Goal: Task Accomplishment & Management: Manage account settings

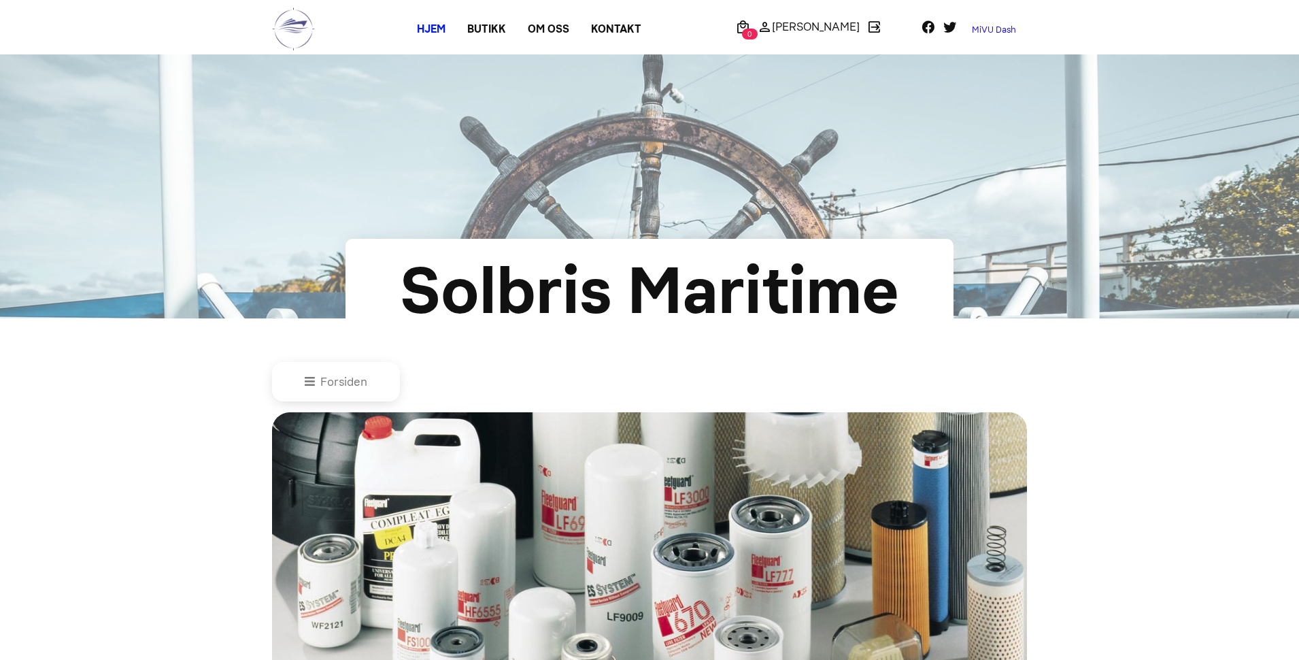
click at [990, 30] on link "MiVU Dash" at bounding box center [994, 30] width 66 height 22
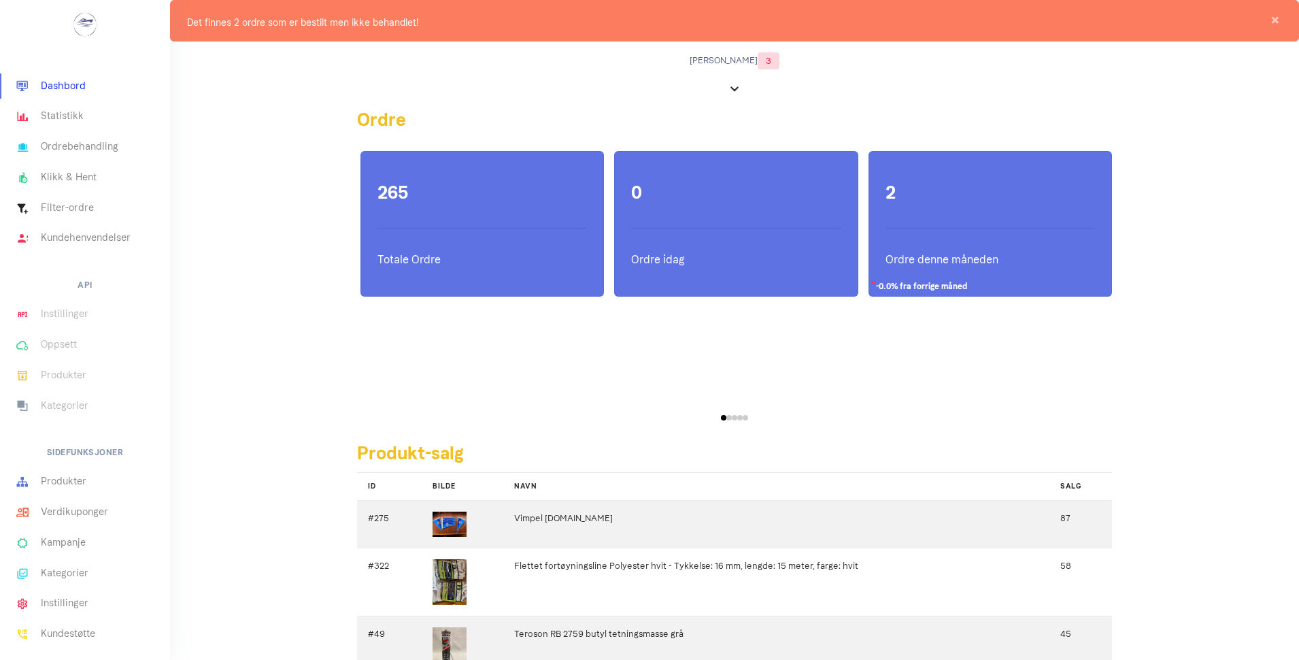
click at [915, 213] on div "2 -0.0% fra forrige måned Ordre denne måneden" at bounding box center [990, 224] width 242 height 145
click at [1276, 22] on span "×" at bounding box center [1275, 21] width 14 height 14
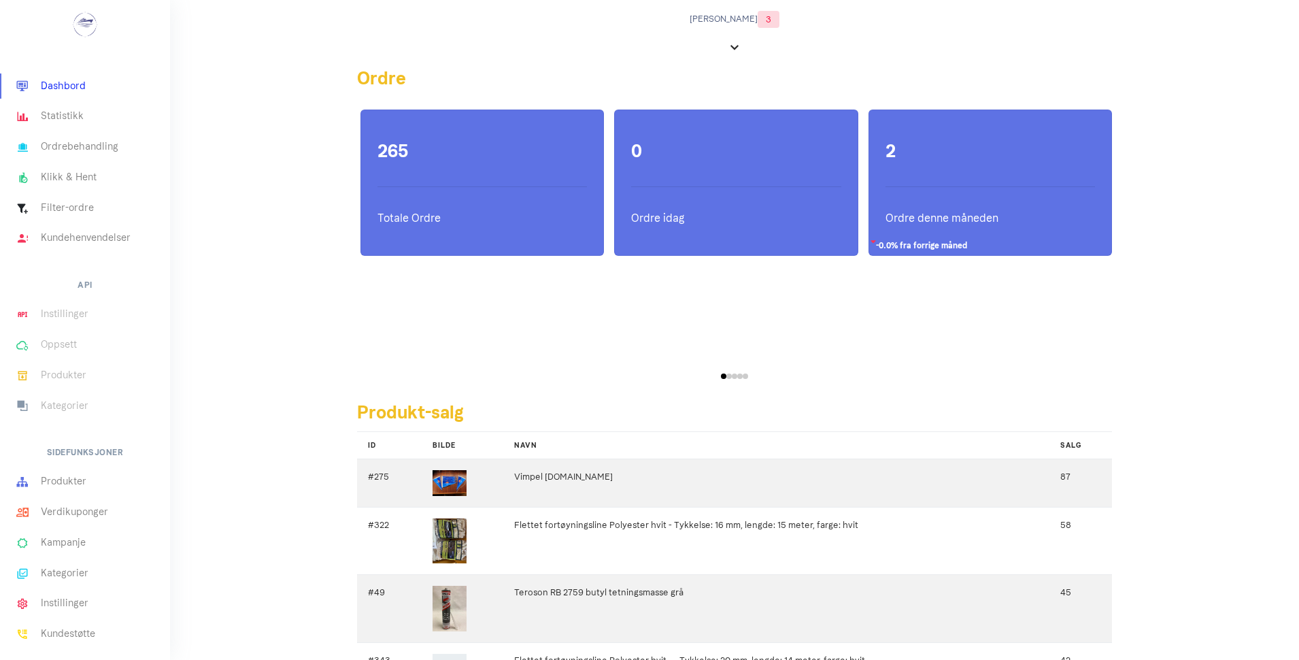
click at [983, 201] on div "2 -0.0% fra forrige måned Ordre denne måneden" at bounding box center [990, 182] width 242 height 145
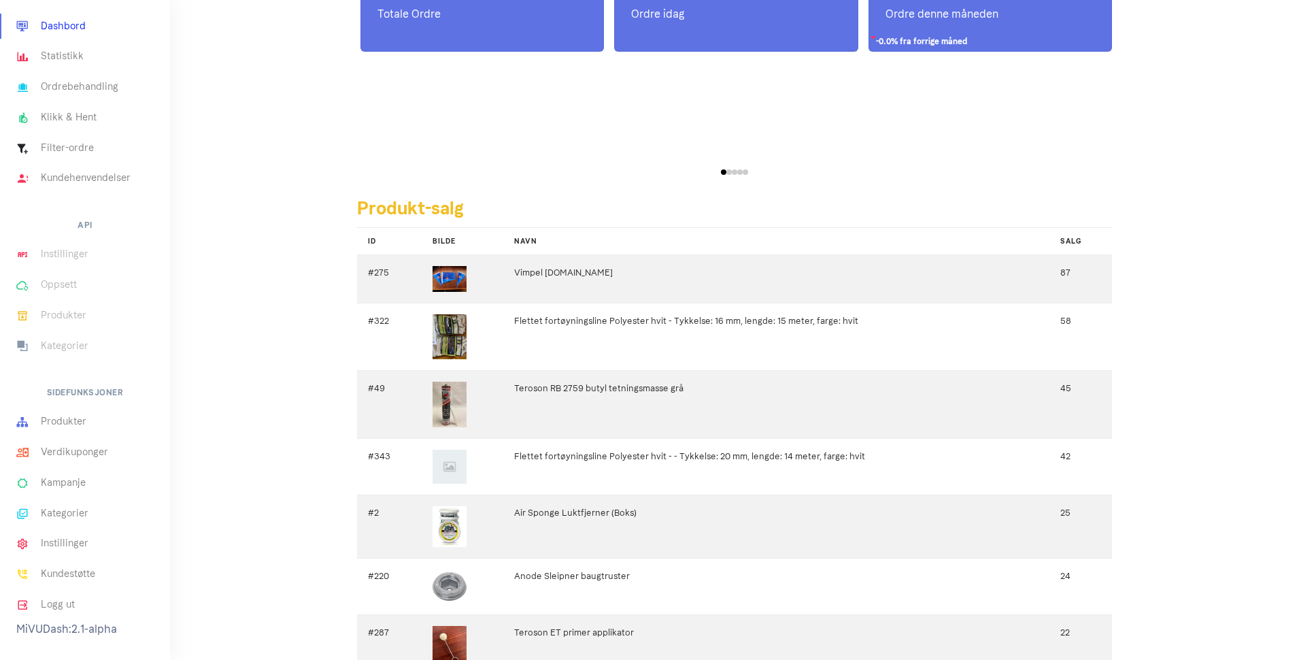
scroll to position [91, 0]
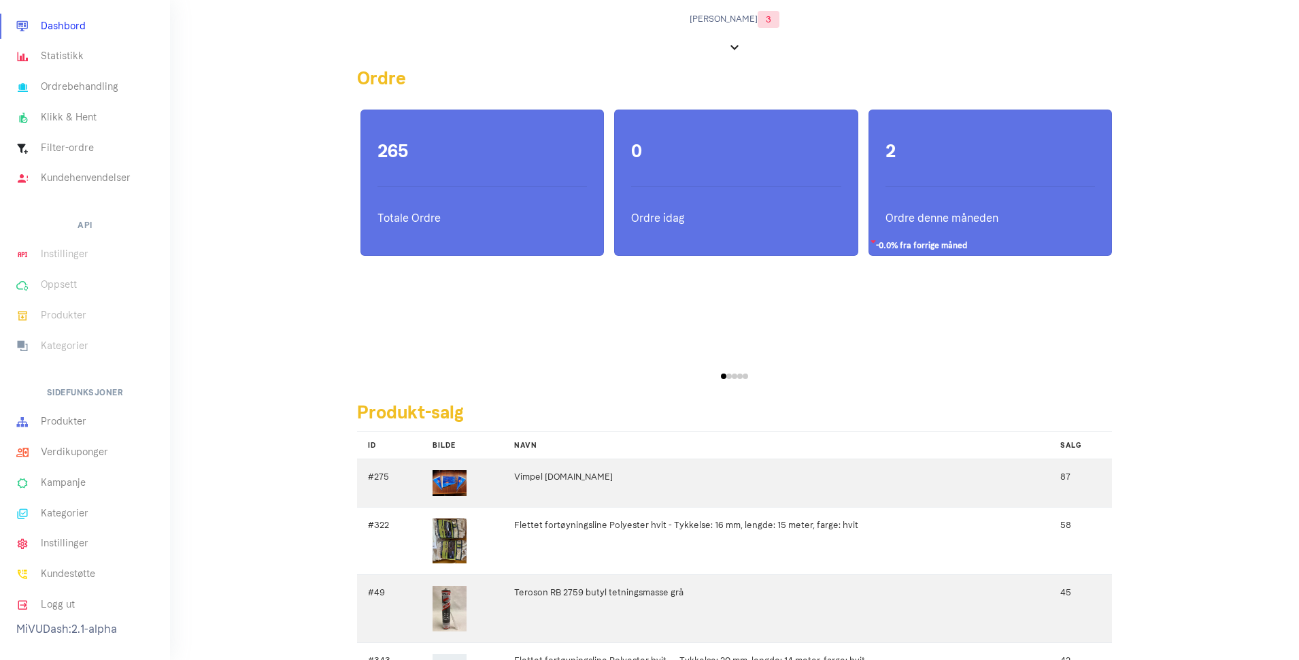
click at [48, 225] on ul "Dashbord Statistikk Ordrebehandling Klikk & Hent Filter-ordre Kundehenvendelser…" at bounding box center [85, 315] width 170 height 609
click at [65, 417] on link "Produkter" at bounding box center [85, 422] width 170 height 31
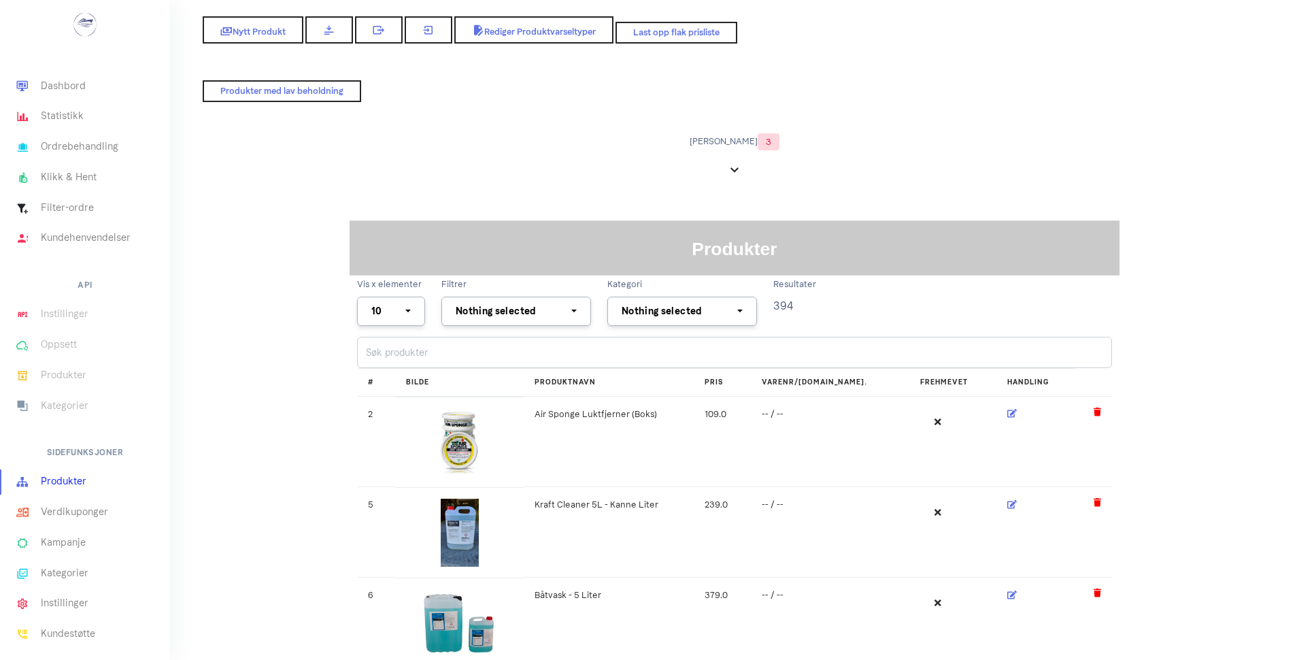
select select
click at [405, 352] on input "search" at bounding box center [734, 352] width 755 height 31
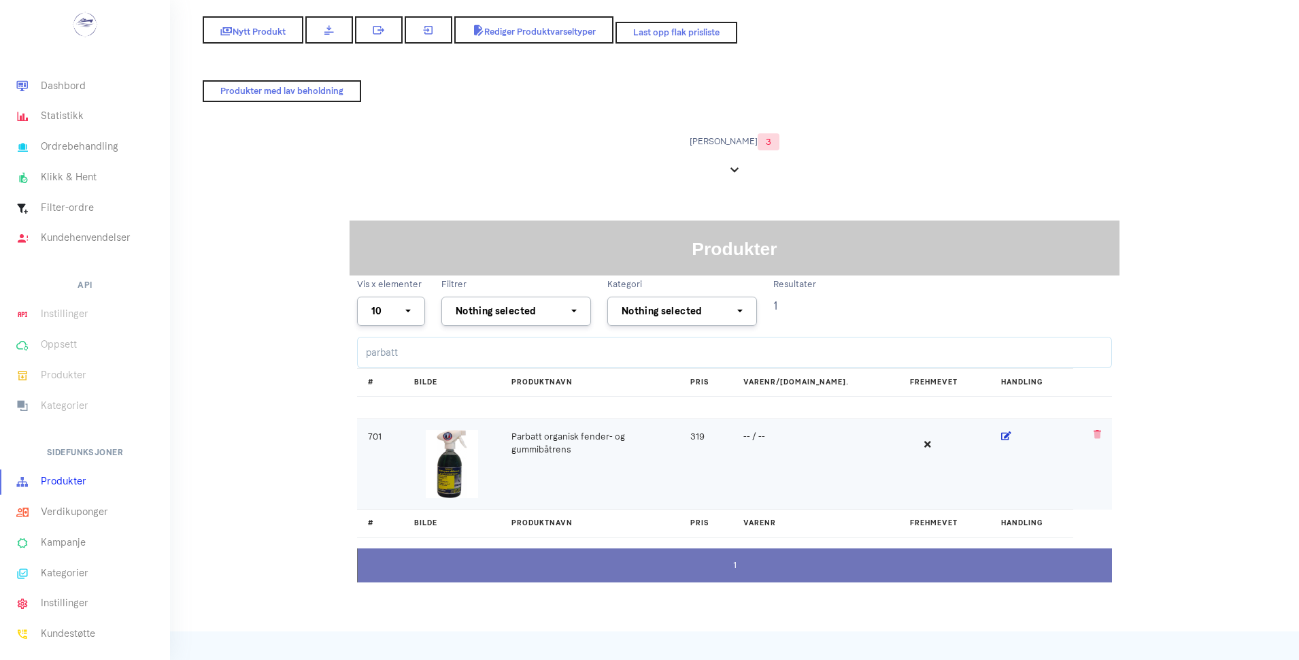
type input "parbatt"
click at [1001, 438] on icon at bounding box center [1006, 435] width 10 height 9
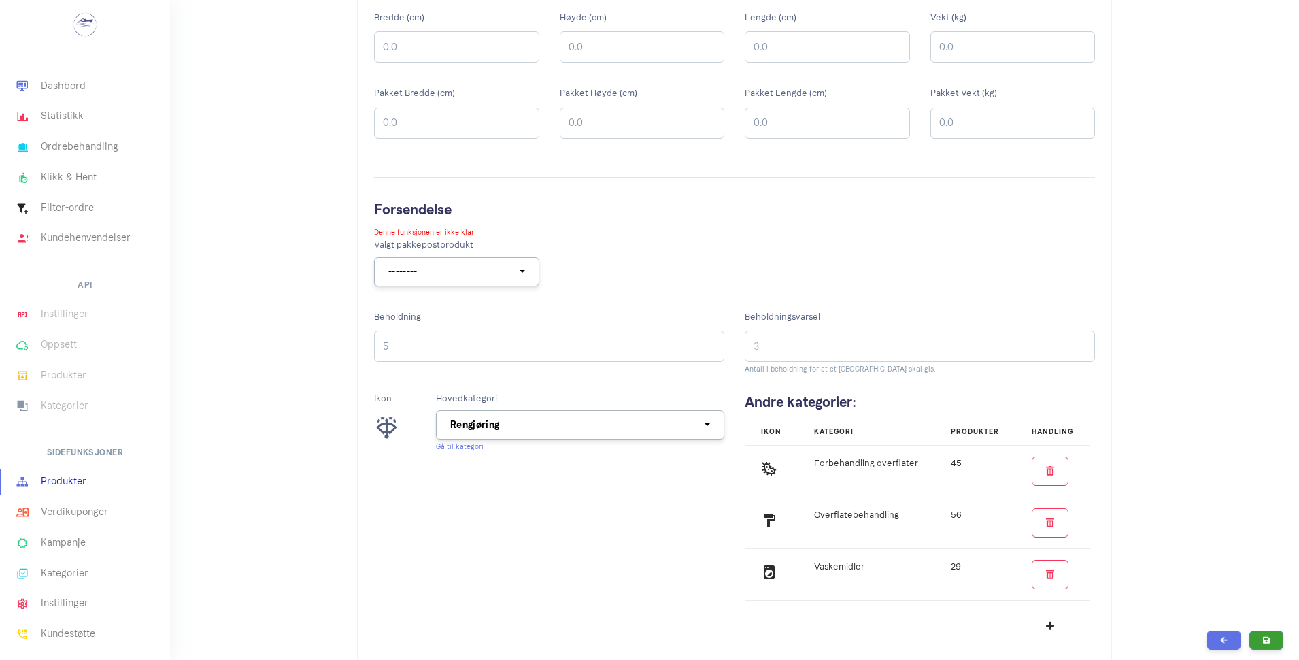
scroll to position [392, 0]
click at [401, 344] on input "5" at bounding box center [549, 345] width 350 height 31
click at [586, 373] on div "Beholdning 9" at bounding box center [549, 346] width 371 height 89
click at [687, 345] on input "10" at bounding box center [549, 345] width 350 height 31
click at [686, 348] on input "9" at bounding box center [549, 345] width 350 height 31
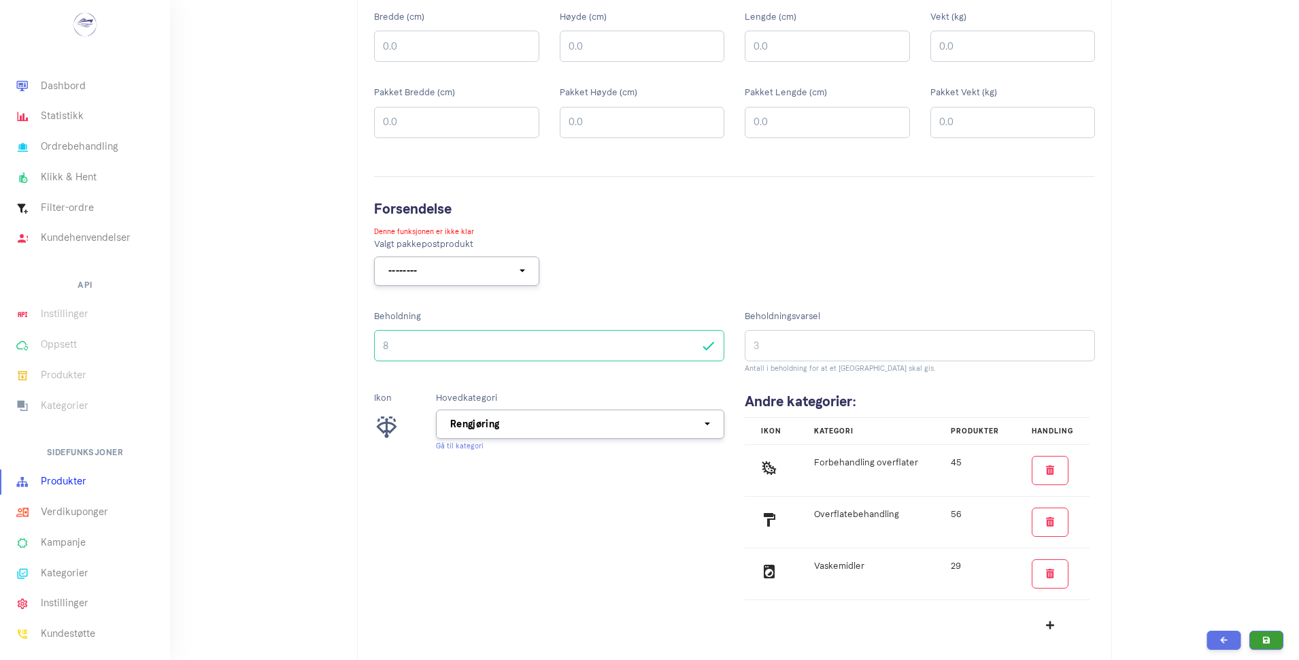
type input "8"
click at [686, 348] on input "8" at bounding box center [549, 345] width 350 height 31
click at [1266, 641] on icon "submit" at bounding box center [1266, 639] width 7 height 8
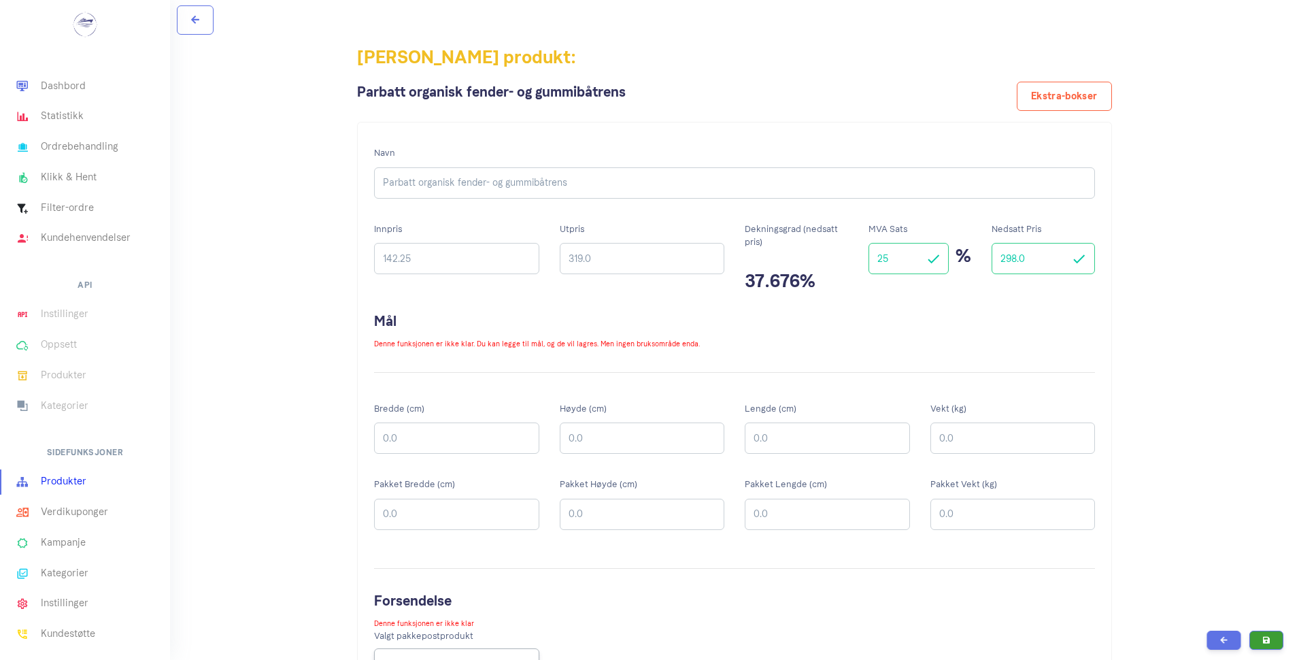
click at [49, 477] on link "Produkter" at bounding box center [85, 482] width 170 height 31
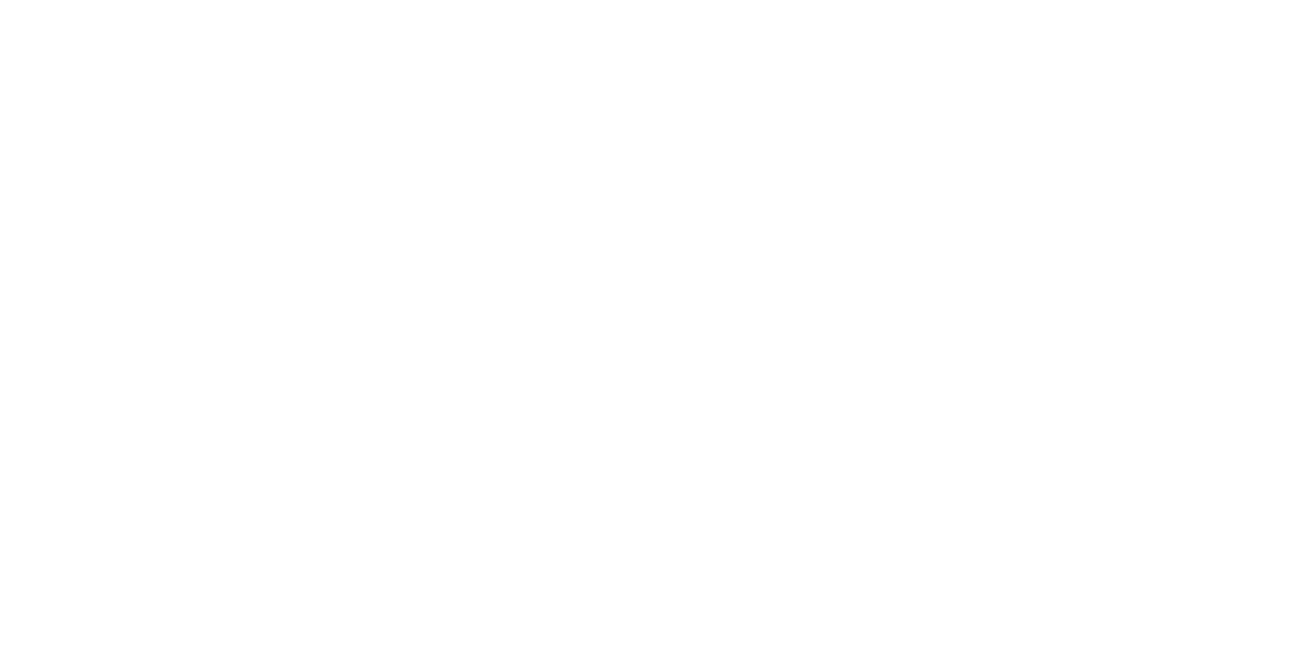
select select
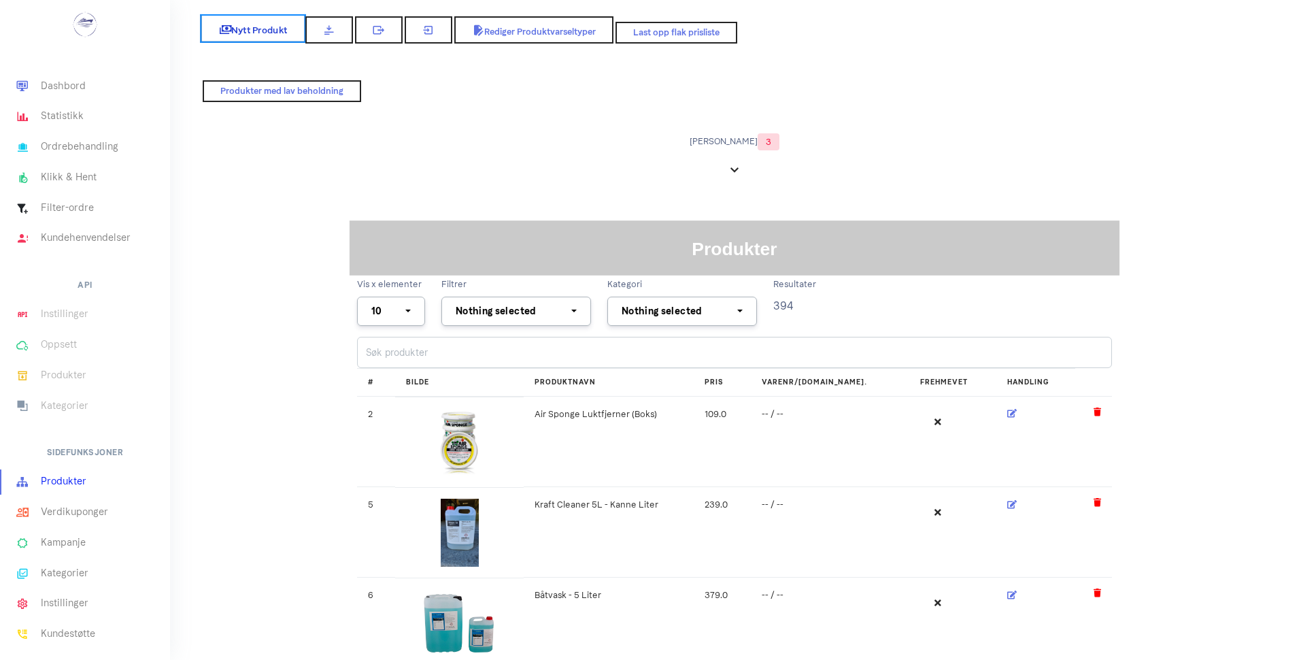
click at [268, 31] on span "Nytt Produkt" at bounding box center [253, 29] width 69 height 11
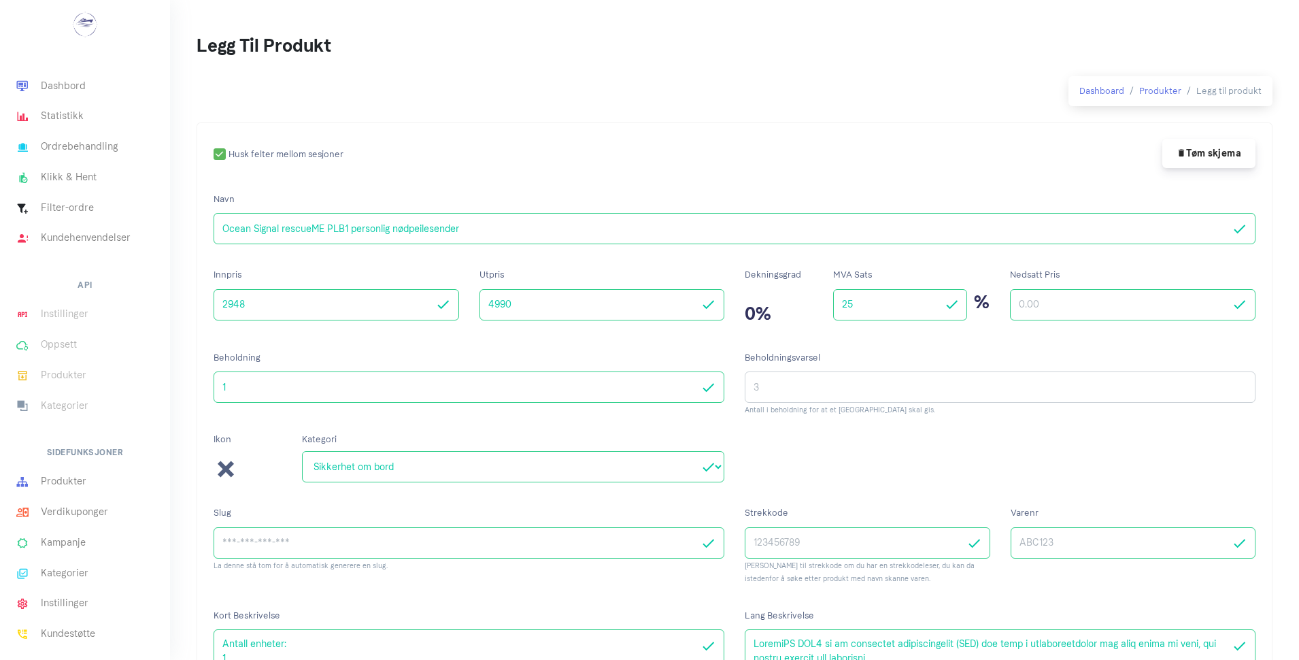
select select "^47$"
click at [217, 154] on input "checkbox" at bounding box center [279, 154] width 130 height 9
checkbox input "false"
click at [1198, 155] on button "Tøm skjema" at bounding box center [1208, 153] width 93 height 29
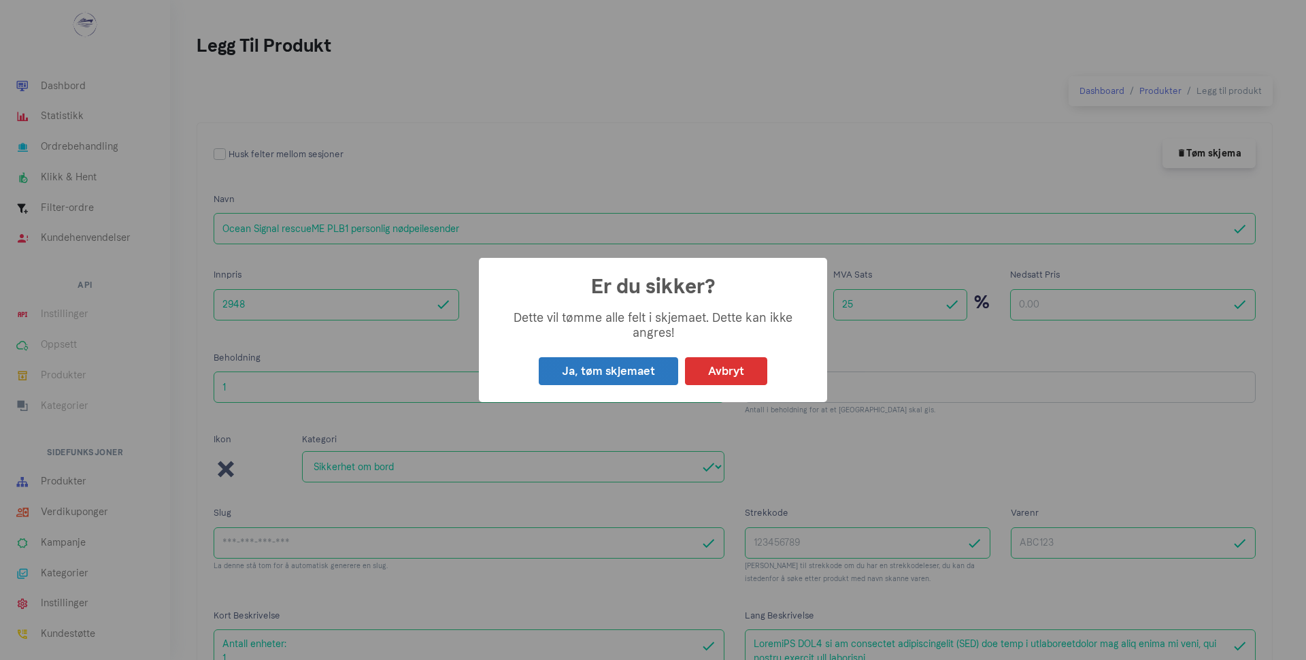
click at [571, 369] on button "Ja, tøm skjemaet" at bounding box center [608, 371] width 139 height 28
select select
checkbox input "false"
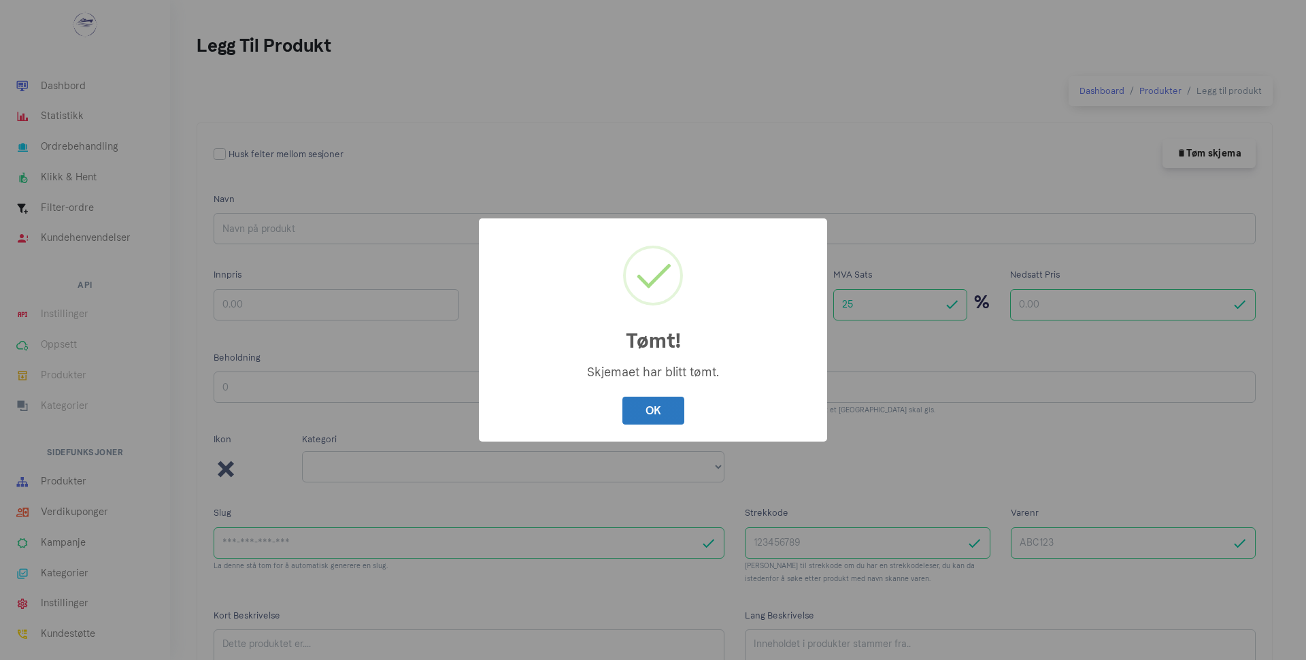
click at [651, 405] on button "OK" at bounding box center [653, 411] width 62 height 28
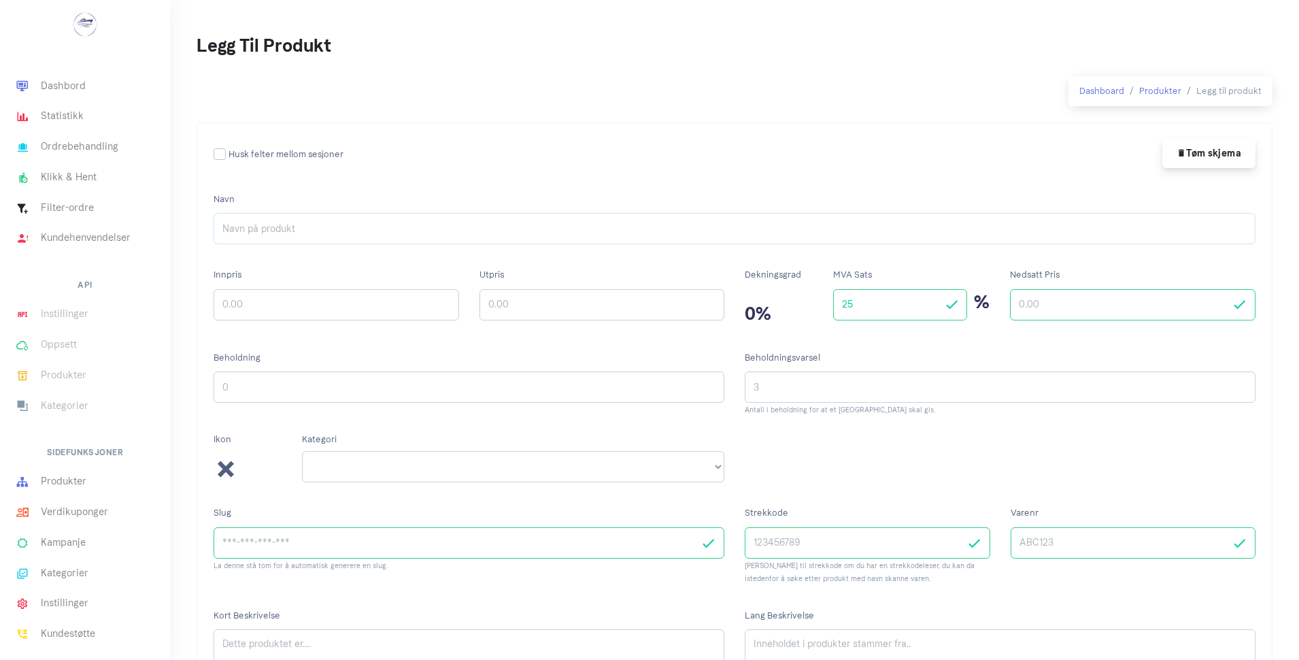
click at [469, 230] on input "Navn" at bounding box center [735, 228] width 1042 height 31
paste input "BACT FUEL 125 ml"
type input "BACT FUEL 125 ml"
click at [625, 310] on input "Utpris" at bounding box center [602, 304] width 246 height 31
type input "298"
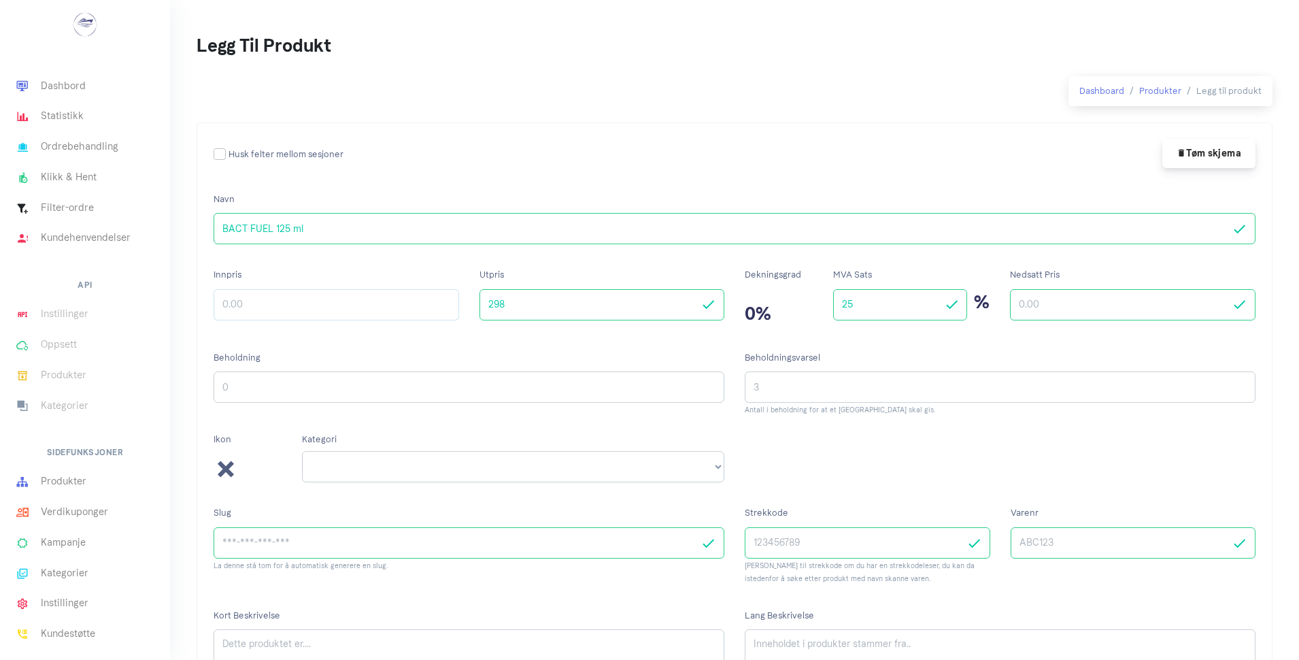
click at [305, 305] on input "Innpris" at bounding box center [337, 304] width 246 height 31
type input "167"
click at [690, 382] on input "1" at bounding box center [469, 386] width 511 height 31
click at [690, 382] on input "2" at bounding box center [469, 386] width 511 height 31
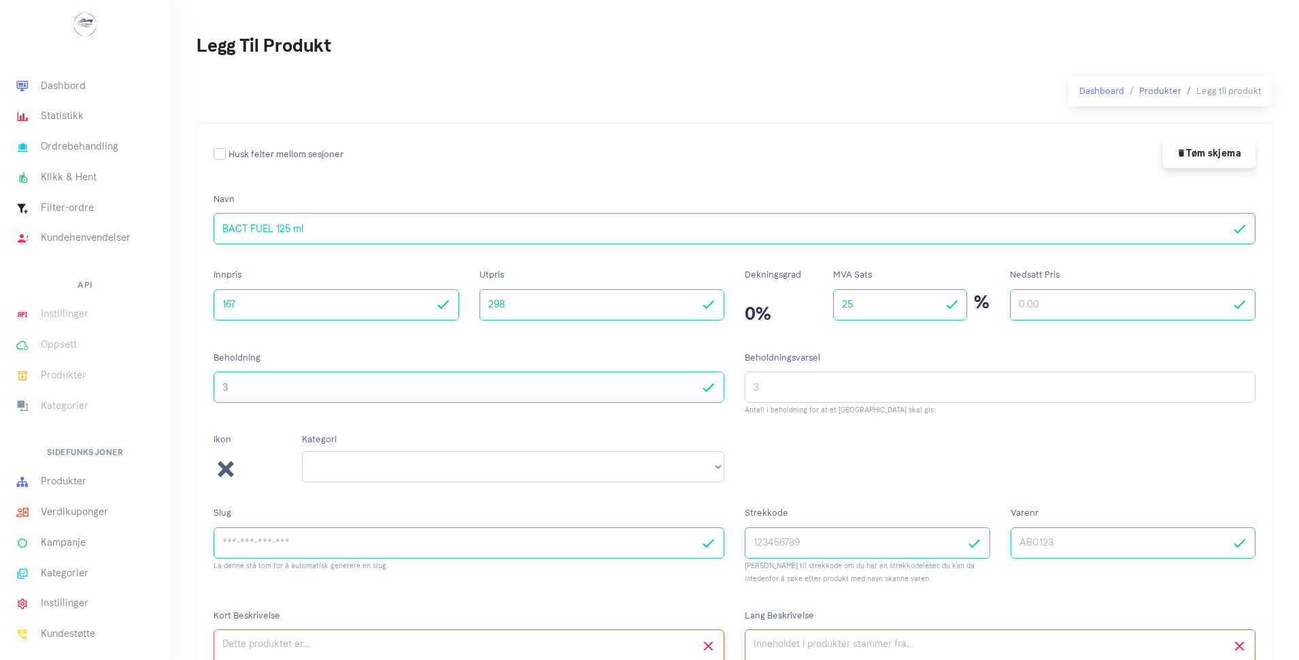
type input "3"
click at [690, 382] on input "3" at bounding box center [469, 386] width 511 height 31
click at [718, 462] on select "-------- 12/24 volt DC-strøm Anker og dregg Ankervinsj Bag og ryggsekk" at bounding box center [513, 466] width 422 height 31
click at [302, 451] on select "-------- 12/24 volt DC-strøm Anker og dregg Ankervinsj Bag og ryggsekk" at bounding box center [513, 466] width 422 height 31
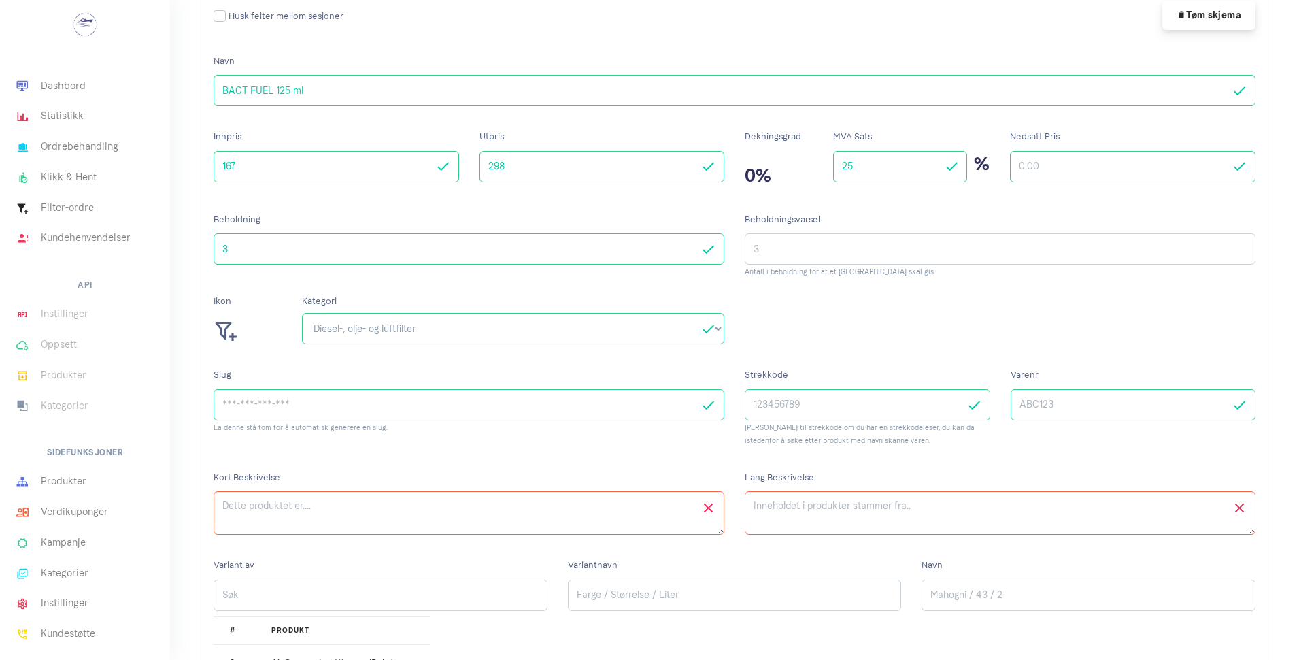
scroll to position [133, 0]
click at [716, 326] on select "-------- 12/24 volt DC-strøm Anker og dregg Ankervinsj Bag og ryggsekk" at bounding box center [513, 333] width 422 height 31
select select "^44$"
click at [302, 318] on select "-------- 12/24 volt DC-strøm Anker og dregg Ankervinsj Bag og ryggsekk" at bounding box center [513, 333] width 422 height 31
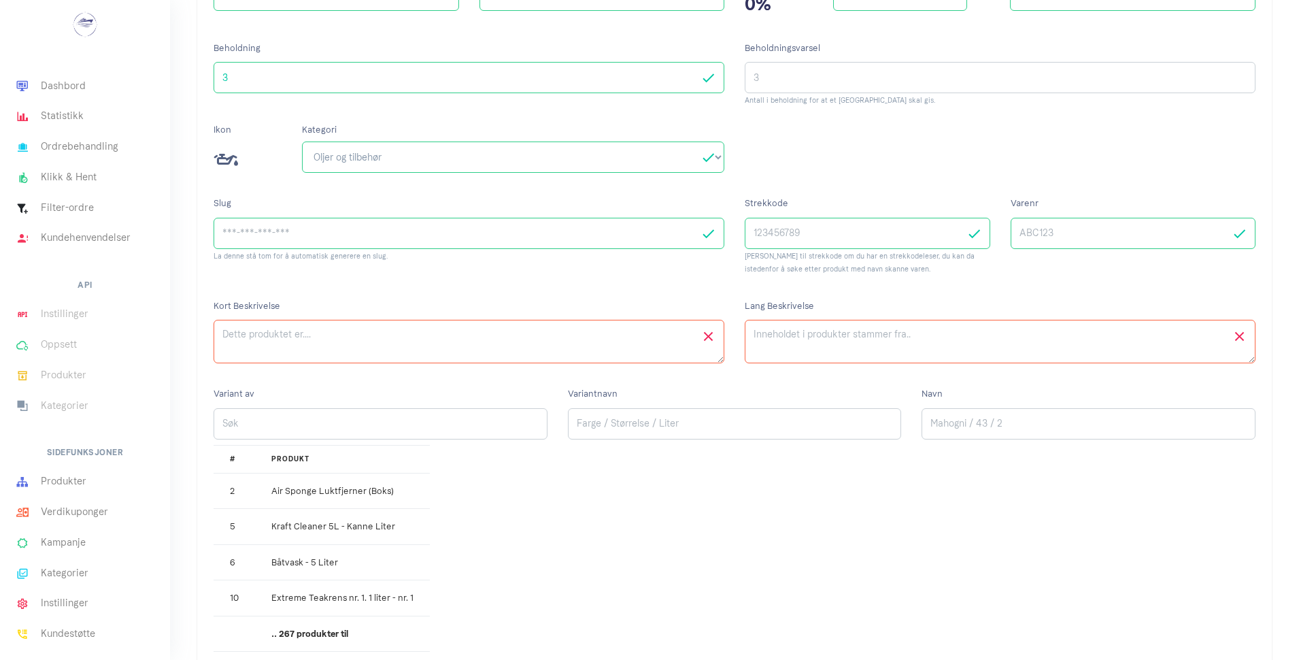
scroll to position [308, 0]
click at [390, 352] on textarea "Kort Beskrivelse" at bounding box center [469, 343] width 511 height 44
paste textarea "Behandling for dieselolje- vannobsorberer."
type textarea "Behandling for dieselolje- vannobsorberer. Dette produktet forebygger dieseldyr…"
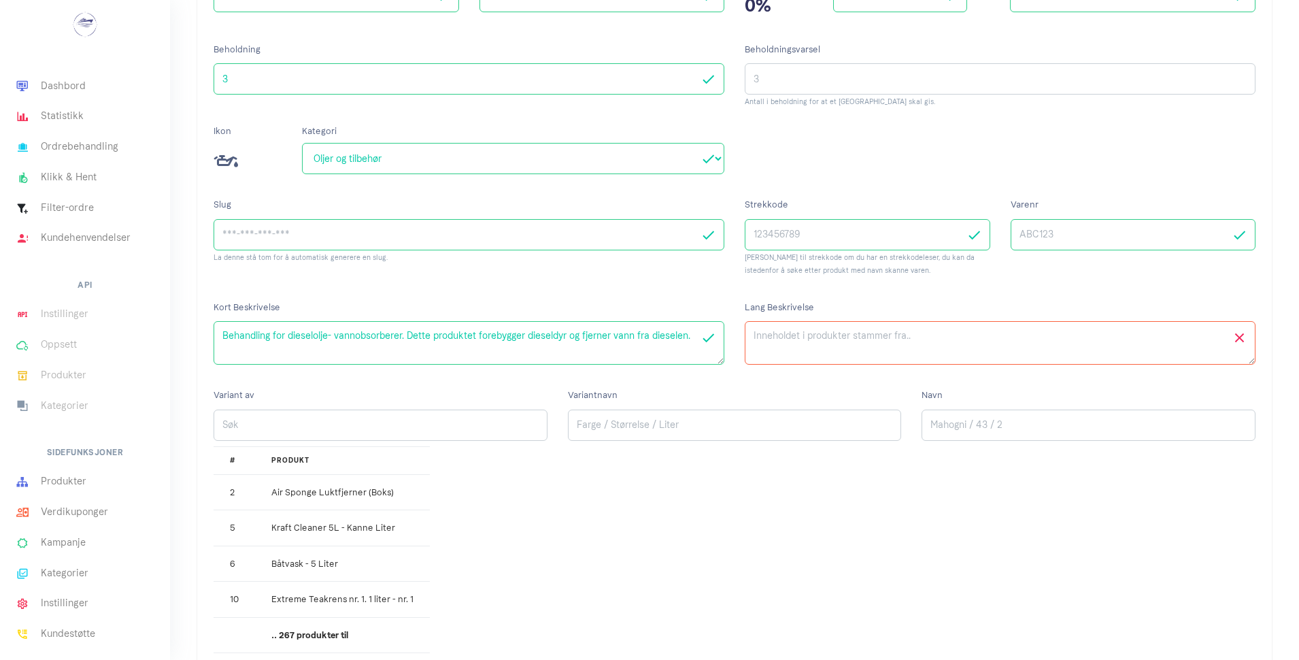
click at [792, 338] on textarea "Lang Beskrivelse" at bounding box center [1000, 343] width 511 height 44
paste textarea "Behandling for dieselolje- vannobsorberer. Dette produktet forebygger dieseldyr…"
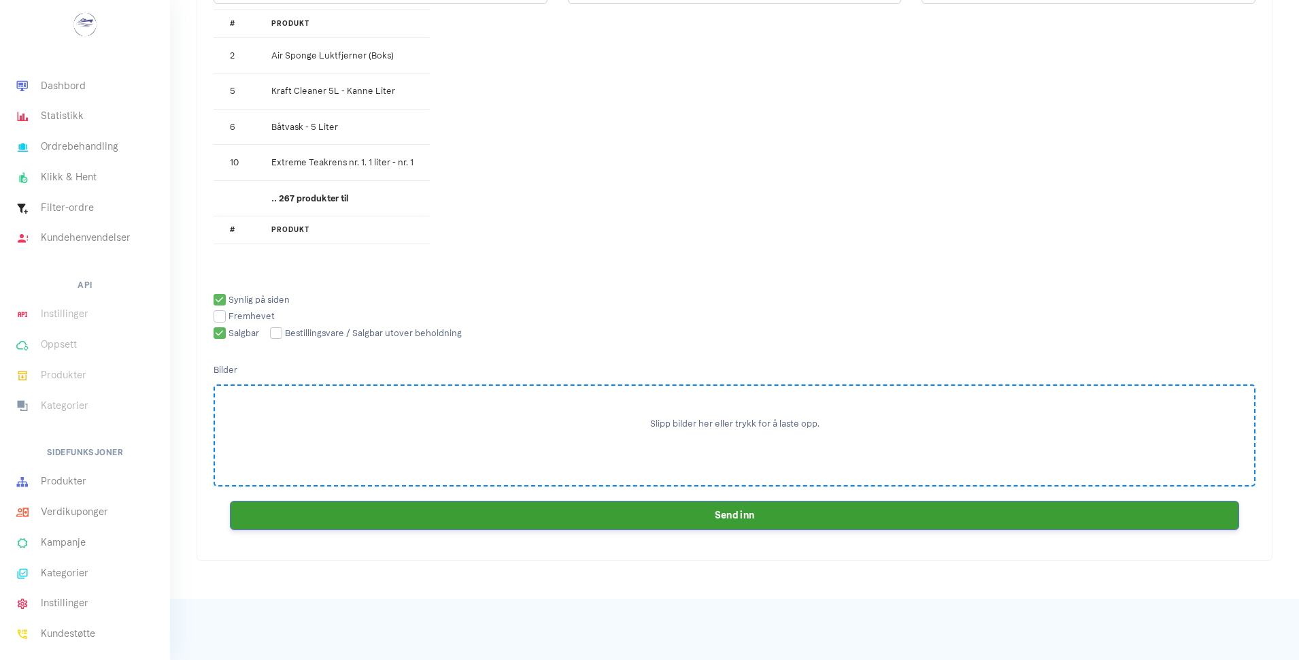
scroll to position [755, 0]
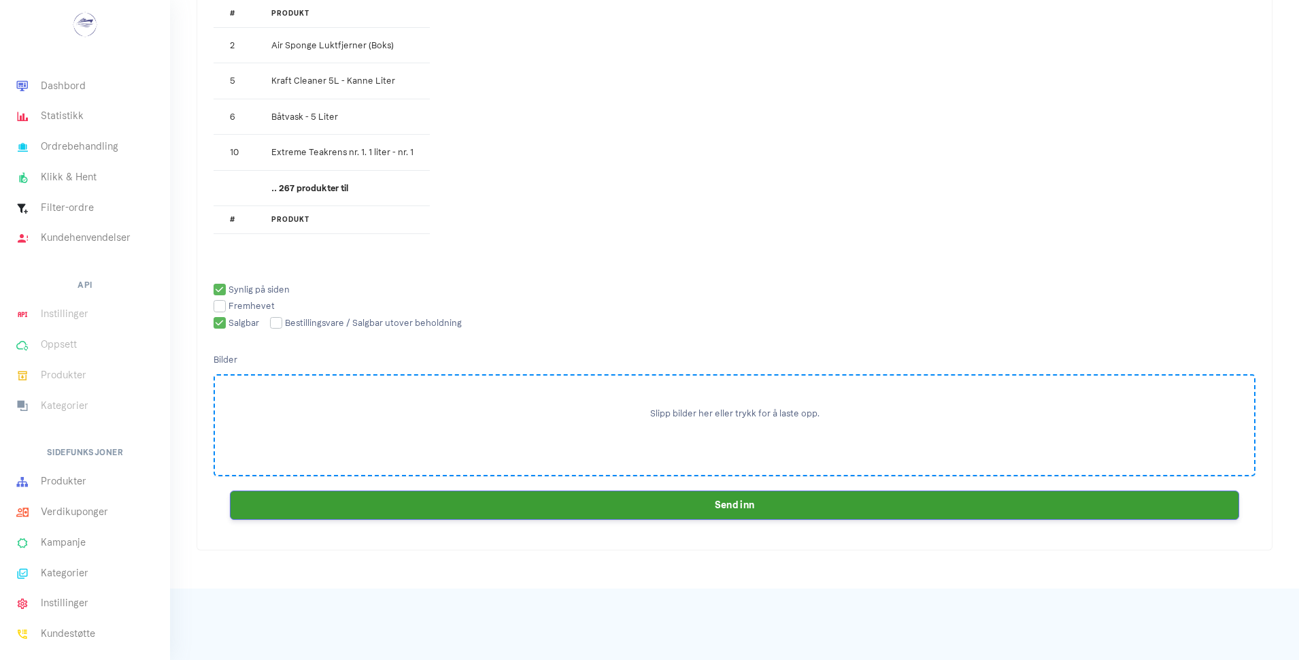
type textarea "Behandling for dieselolje- vannobsorberer. Dette produktet forebygger dieseldyr…"
click at [218, 289] on input "checkbox" at bounding box center [252, 289] width 76 height 9
checkbox input "false"
click at [214, 319] on input "checkbox" at bounding box center [237, 322] width 46 height 9
checkbox input "false"
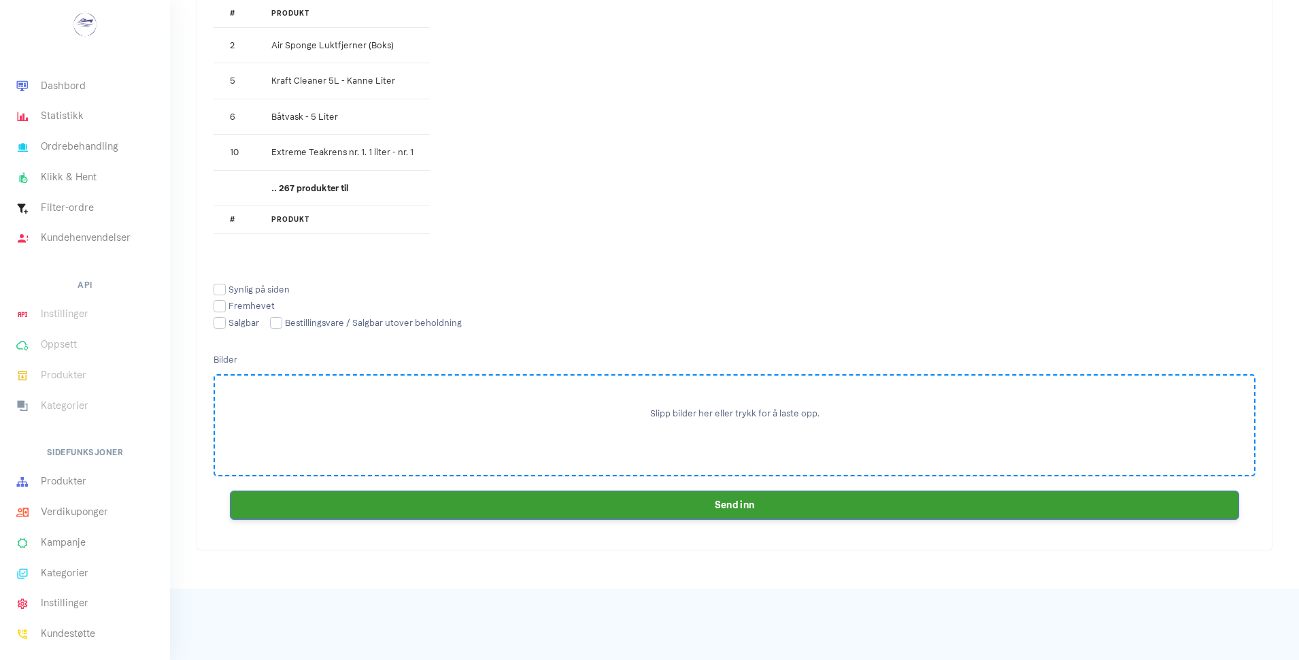
click at [733, 415] on button "Slipp bilder her eller trykk for å laste opp." at bounding box center [734, 414] width 169 height 14
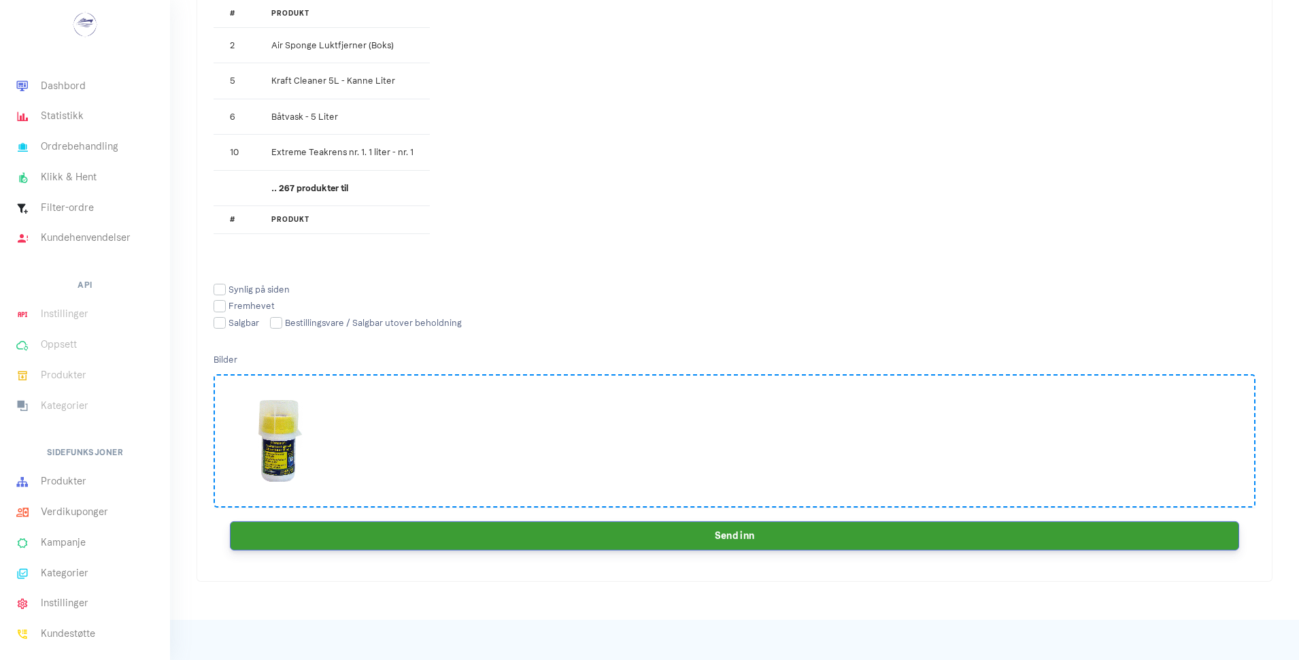
click at [869, 536] on button "Send inn" at bounding box center [734, 535] width 1009 height 29
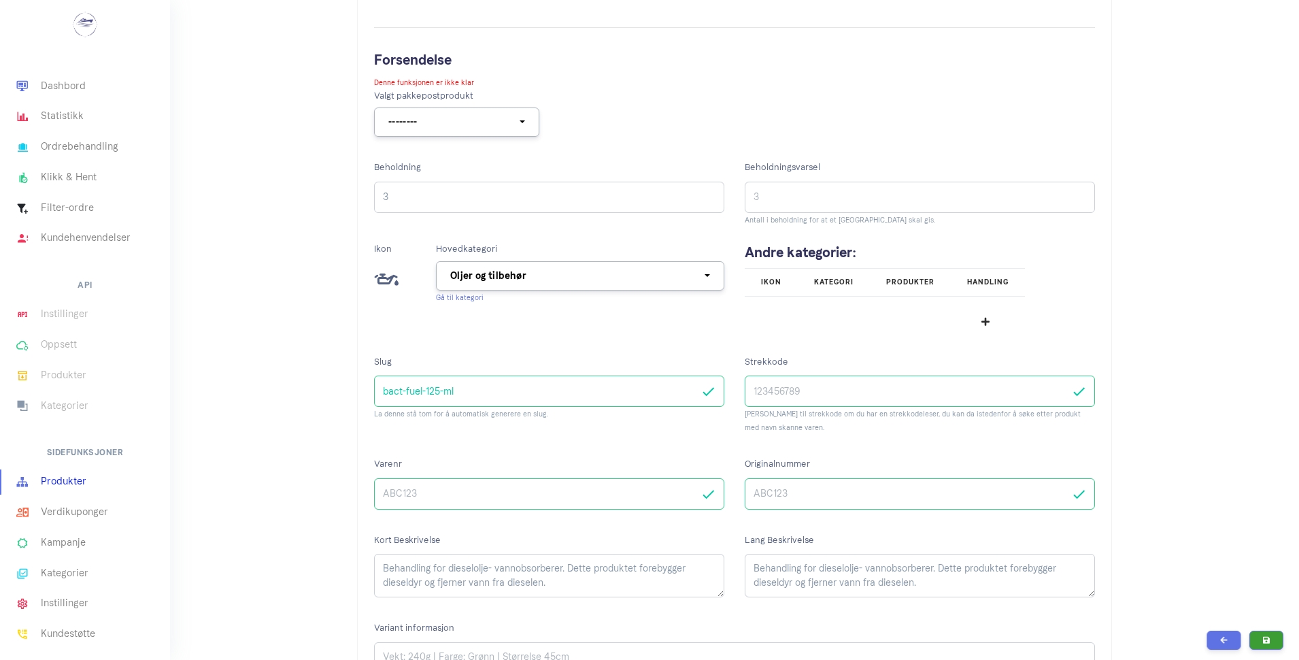
scroll to position [534, 0]
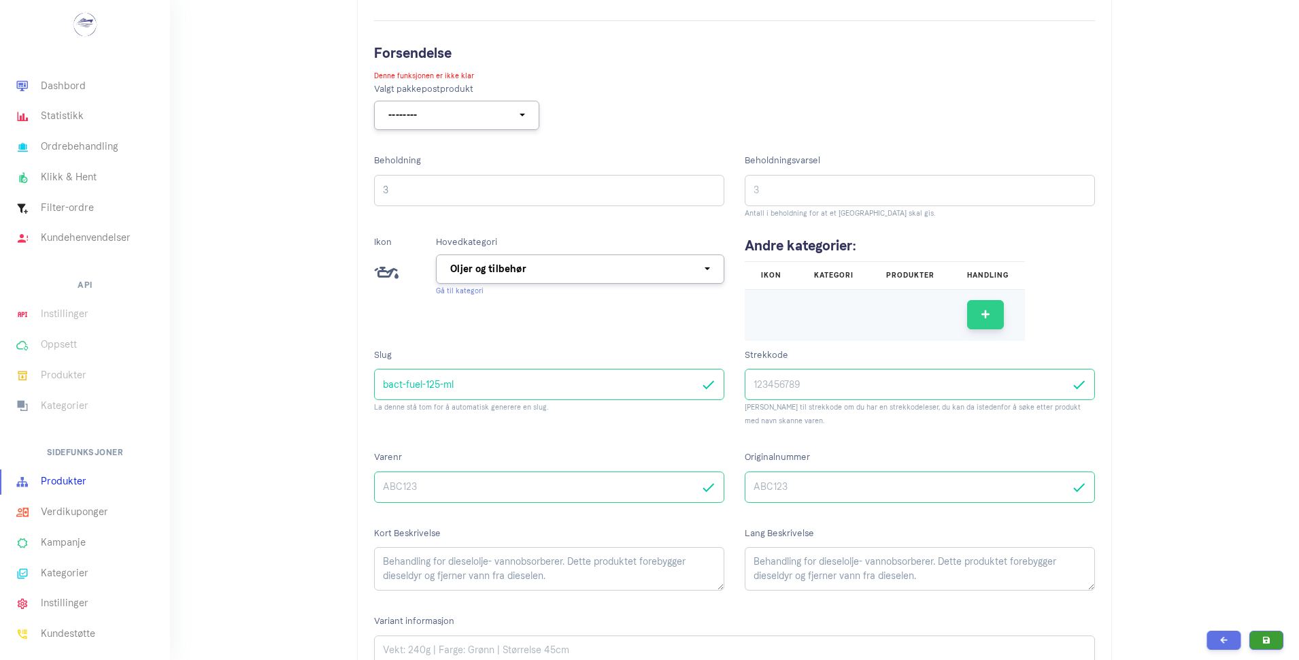
click at [990, 308] on button "button" at bounding box center [985, 314] width 37 height 29
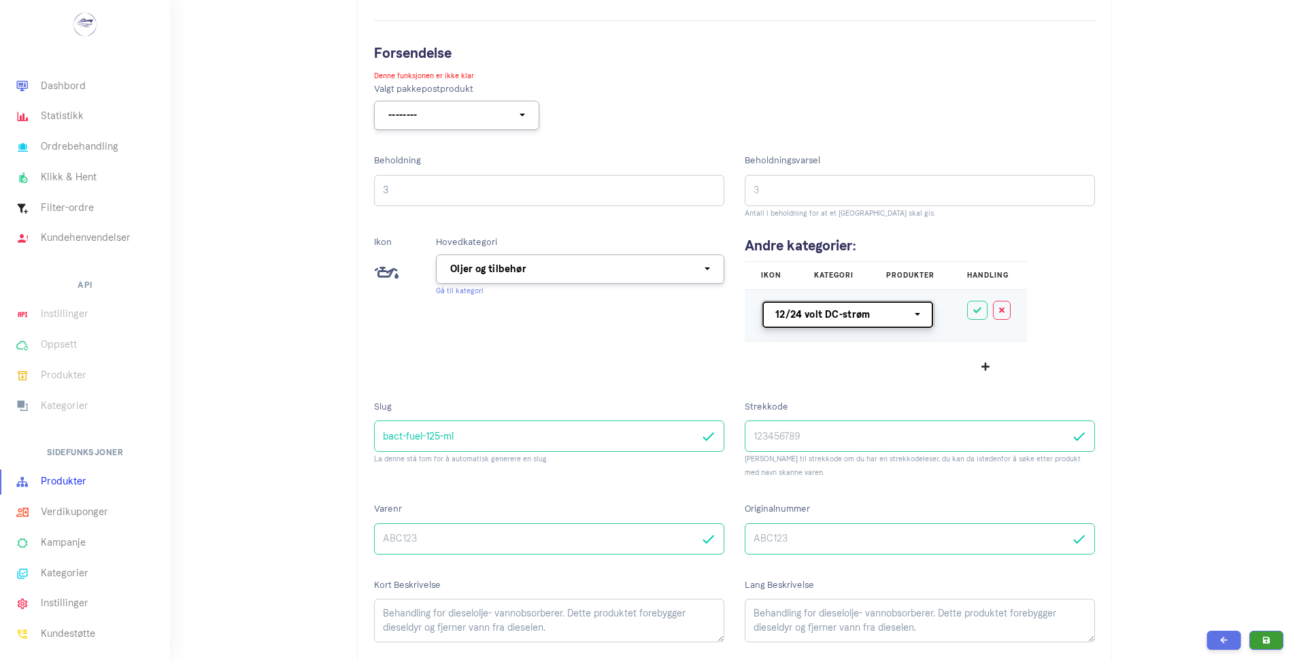
click at [922, 320] on button "12/24 volt DC-strøm" at bounding box center [847, 314] width 173 height 29
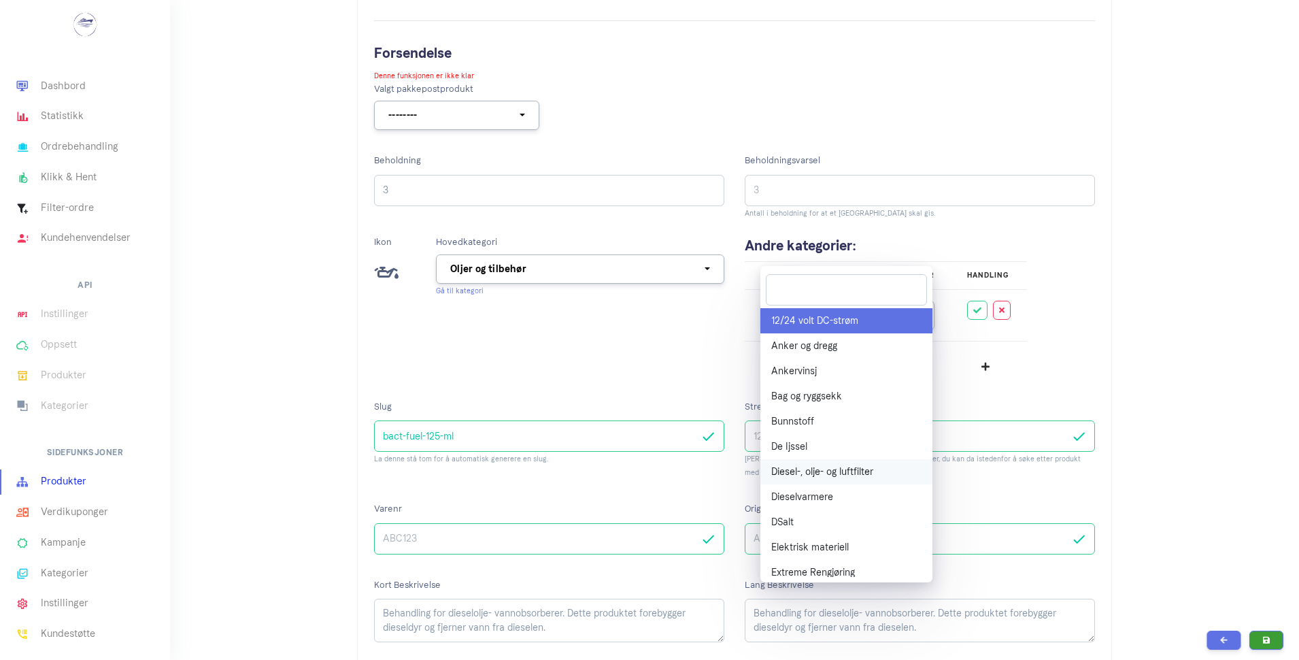
click at [858, 472] on span "Diesel-, olje- og luftfilter" at bounding box center [822, 472] width 102 height 14
select select "^33$"
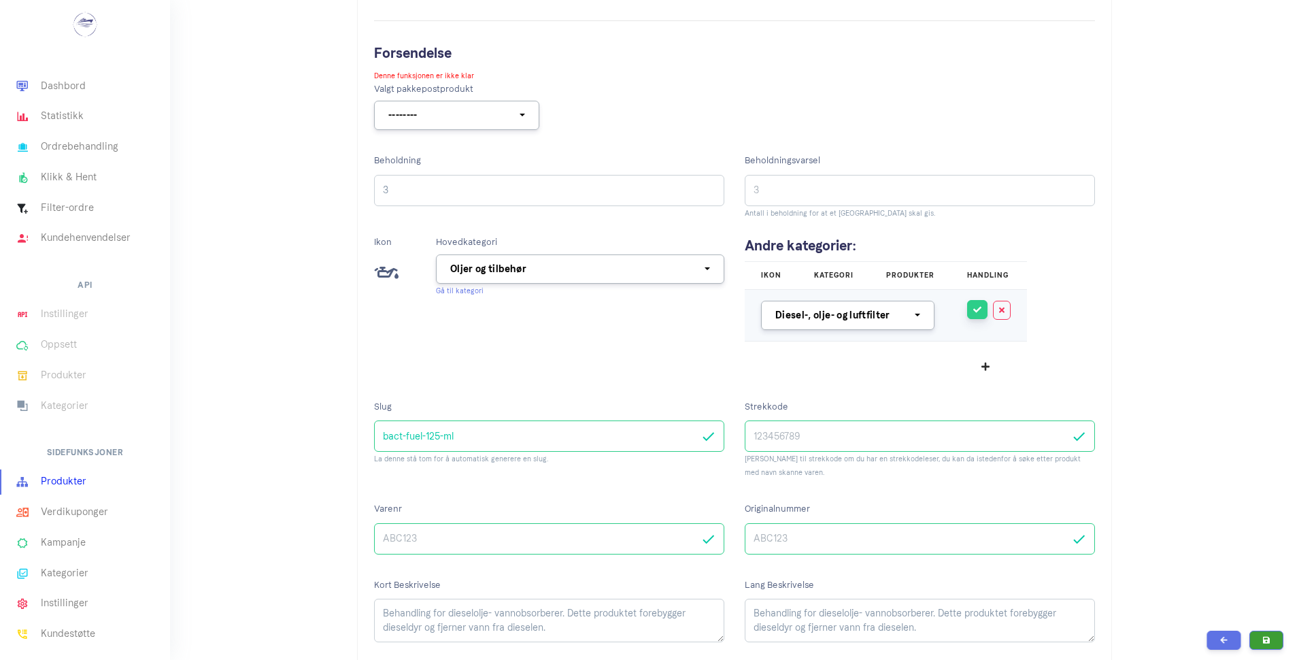
click at [977, 309] on icon "button" at bounding box center [977, 309] width 8 height 6
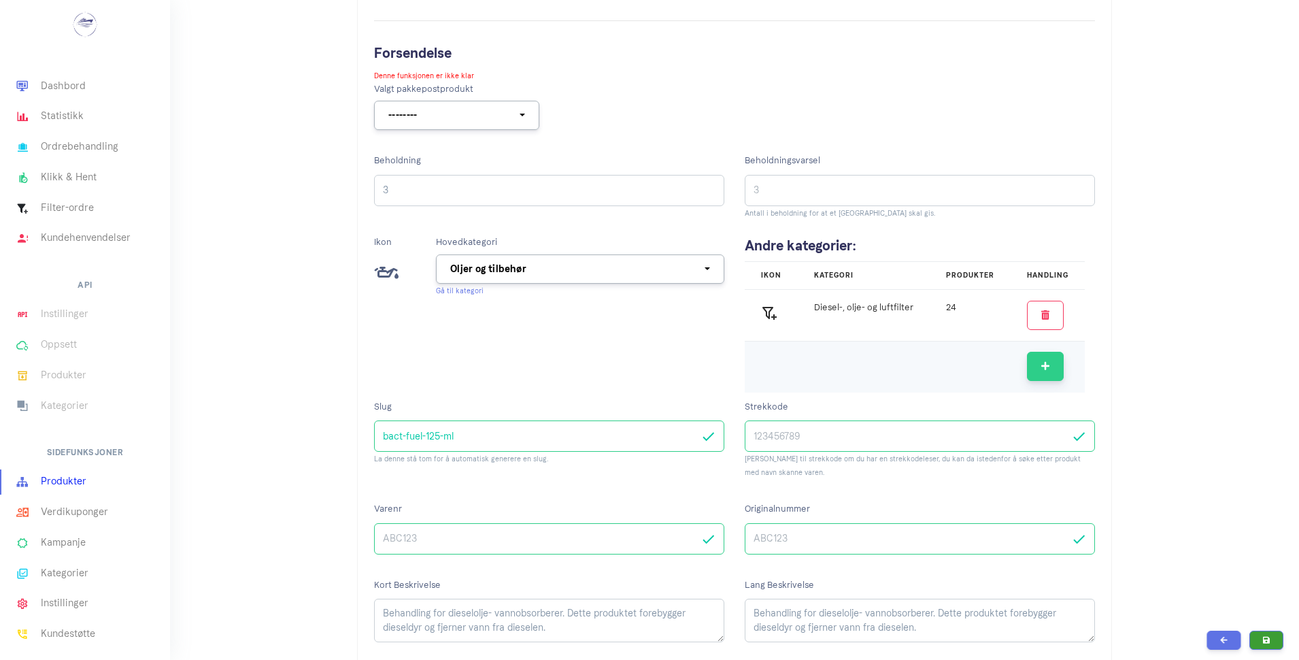
click at [1044, 373] on button "button" at bounding box center [1045, 366] width 37 height 29
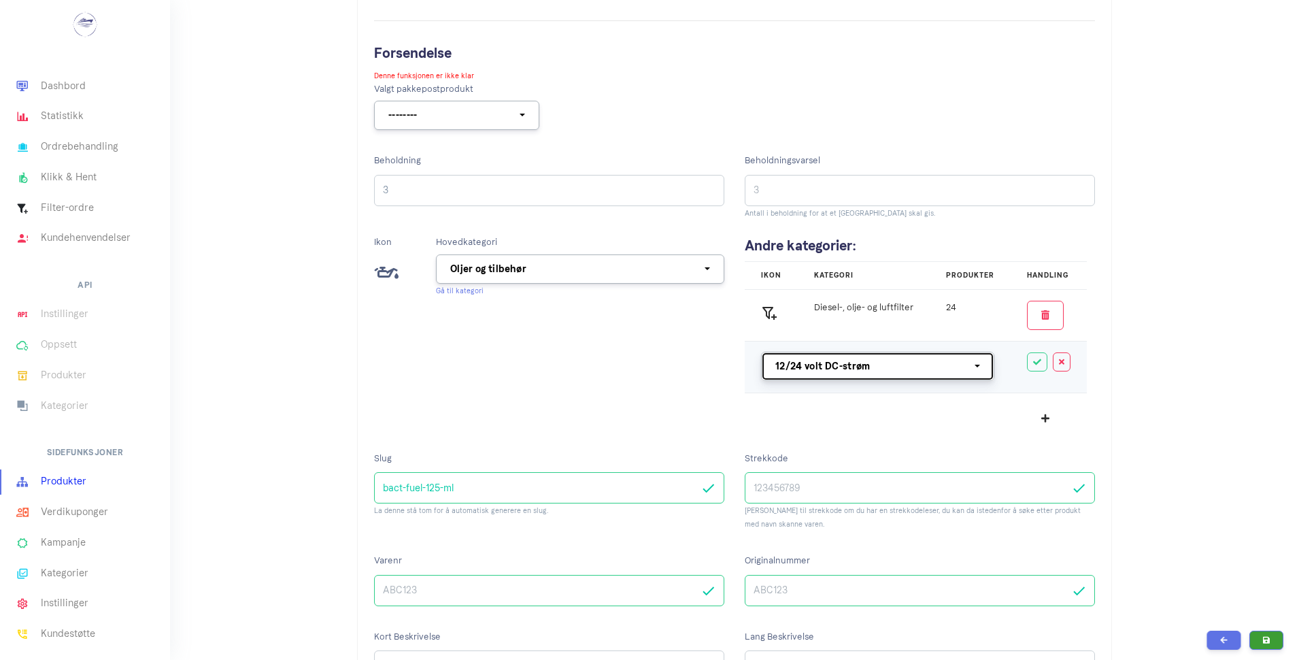
click at [957, 373] on button "12/24 volt DC-strøm" at bounding box center [877, 366] width 233 height 29
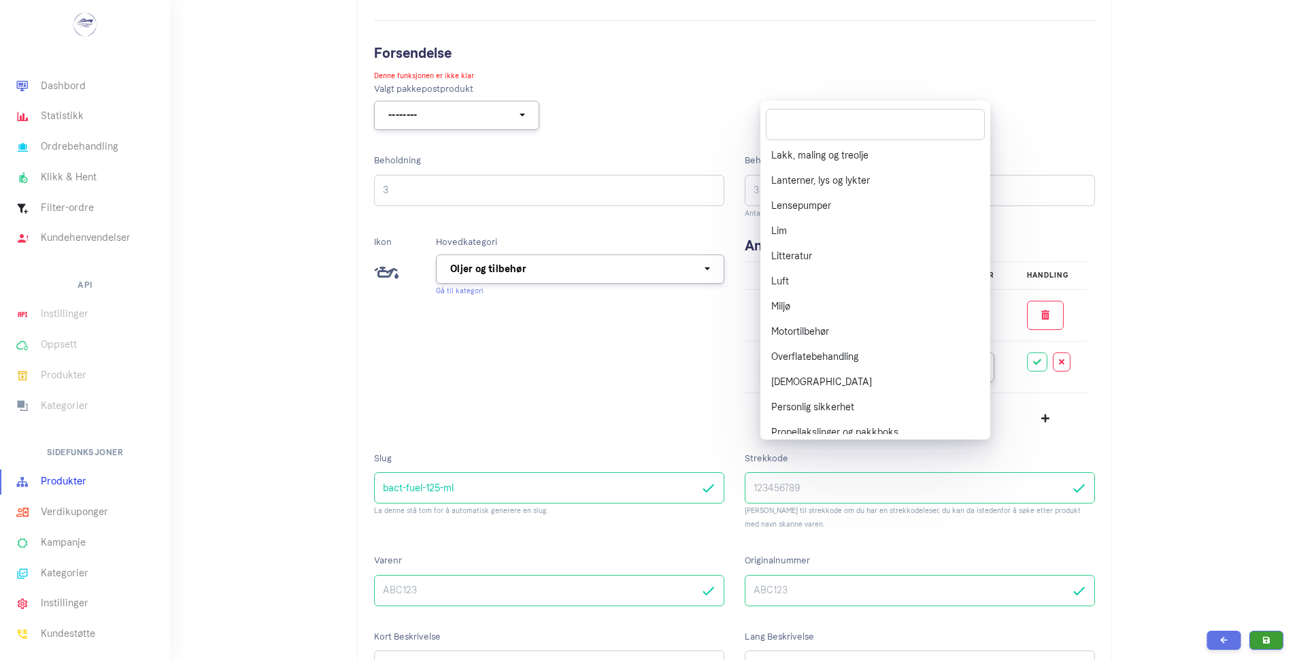
scroll to position [734, 0]
click at [873, 316] on link "Motortilbehør" at bounding box center [875, 327] width 230 height 25
select select "^35$"
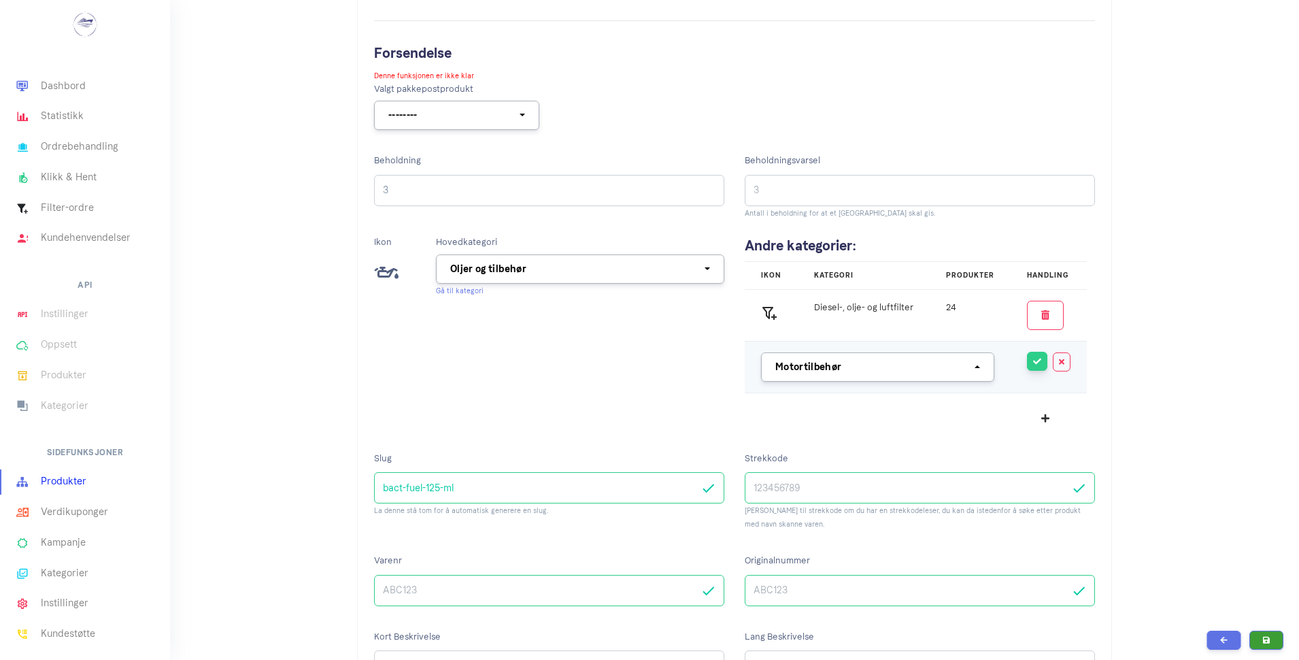
click at [1028, 358] on button "button" at bounding box center [1037, 361] width 20 height 19
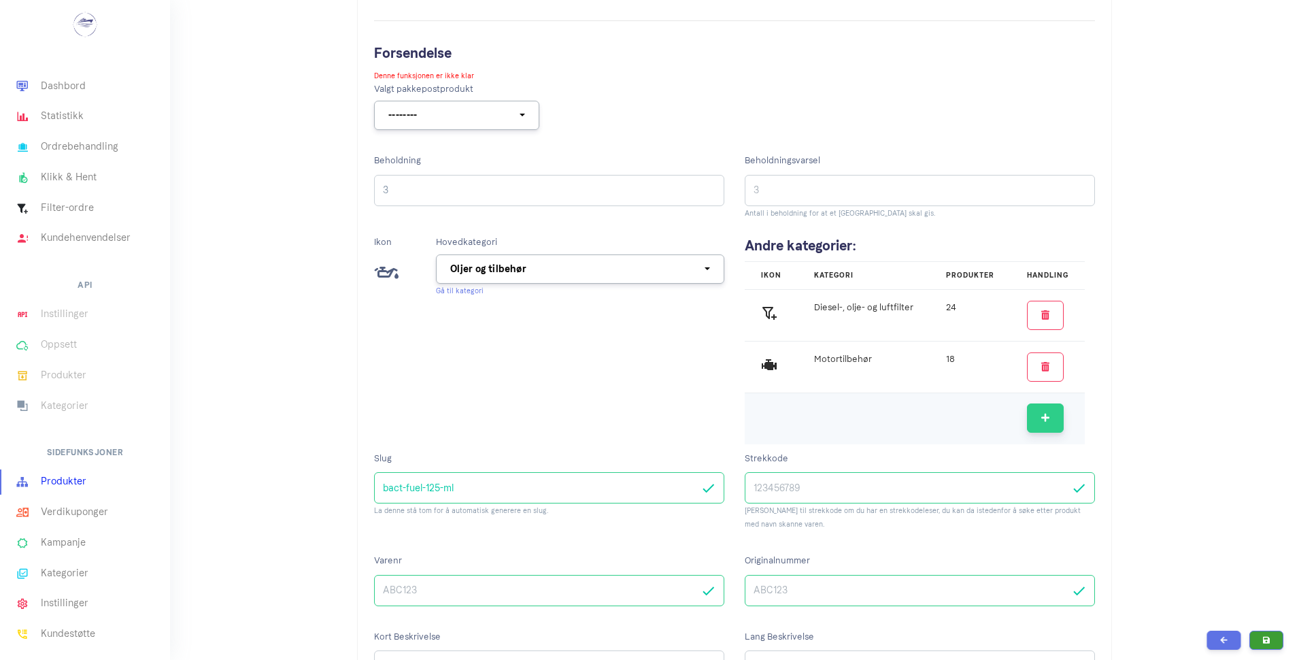
click at [1045, 424] on button "button" at bounding box center [1045, 417] width 37 height 29
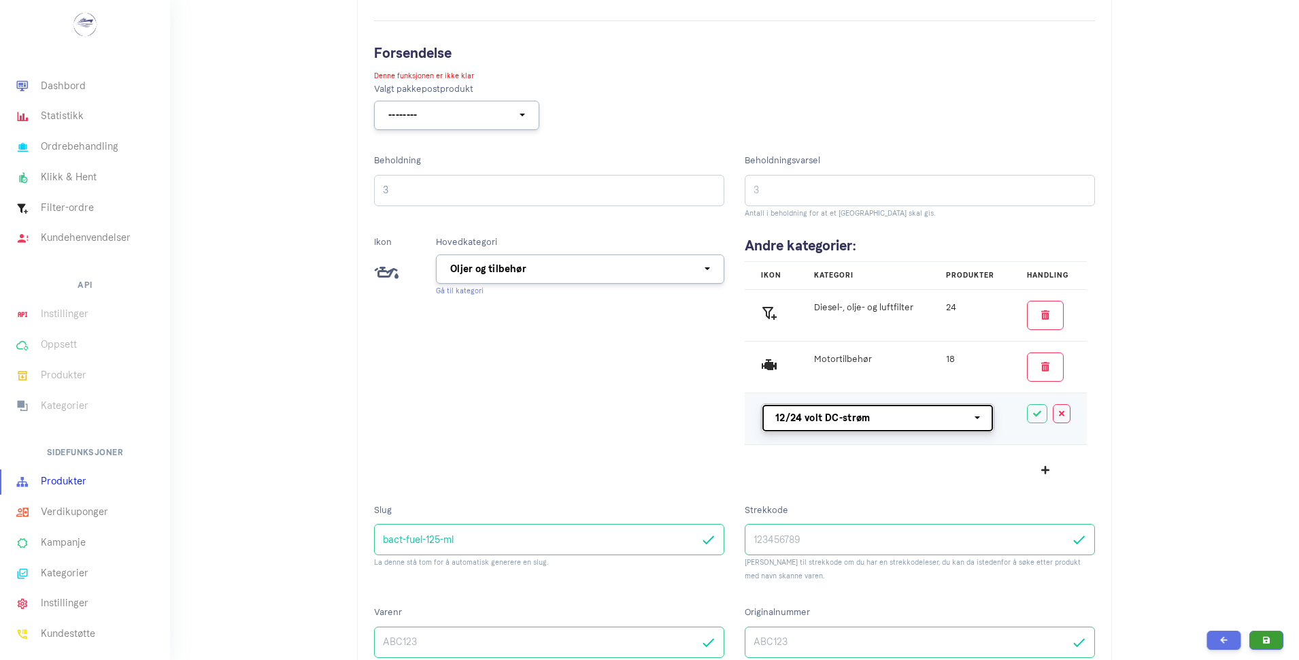
click at [974, 418] on button "12/24 volt DC-strøm" at bounding box center [877, 417] width 233 height 29
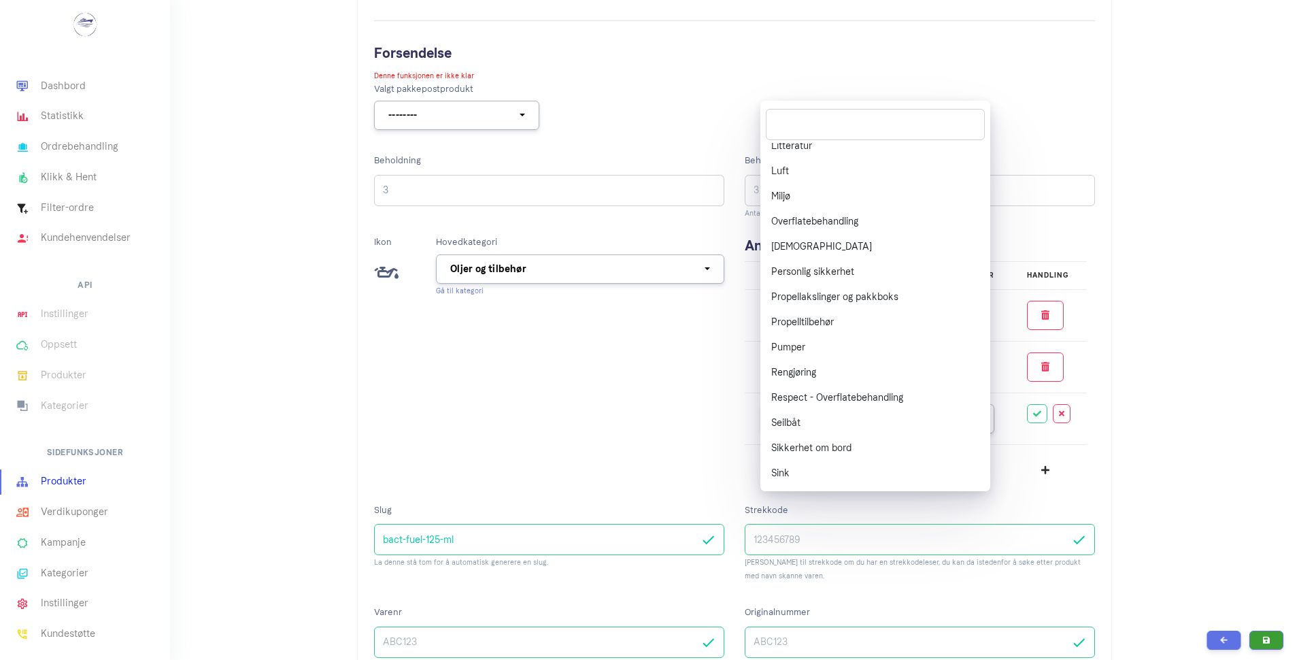
scroll to position [842, 0]
click at [920, 403] on link "Respect - Overflatebehandling" at bounding box center [875, 395] width 230 height 25
select select "^39$"
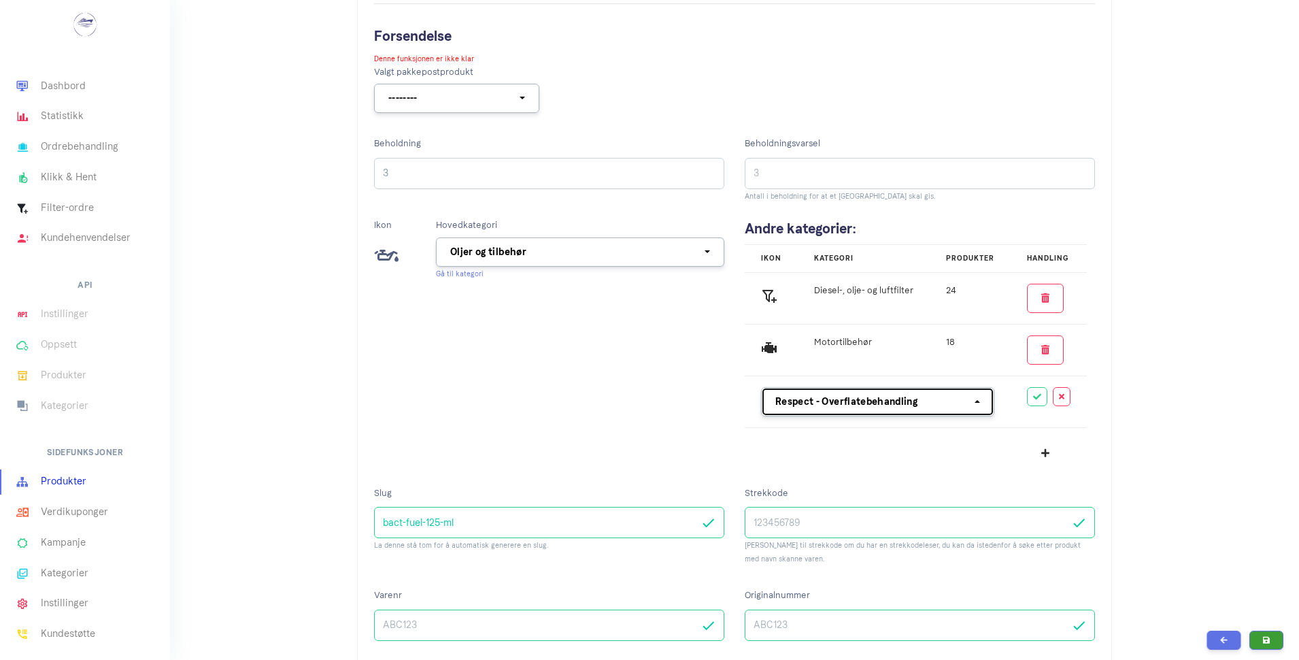
scroll to position [550, 0]
click at [967, 406] on div "Respect - Overflatebehandling" at bounding box center [873, 401] width 197 height 14
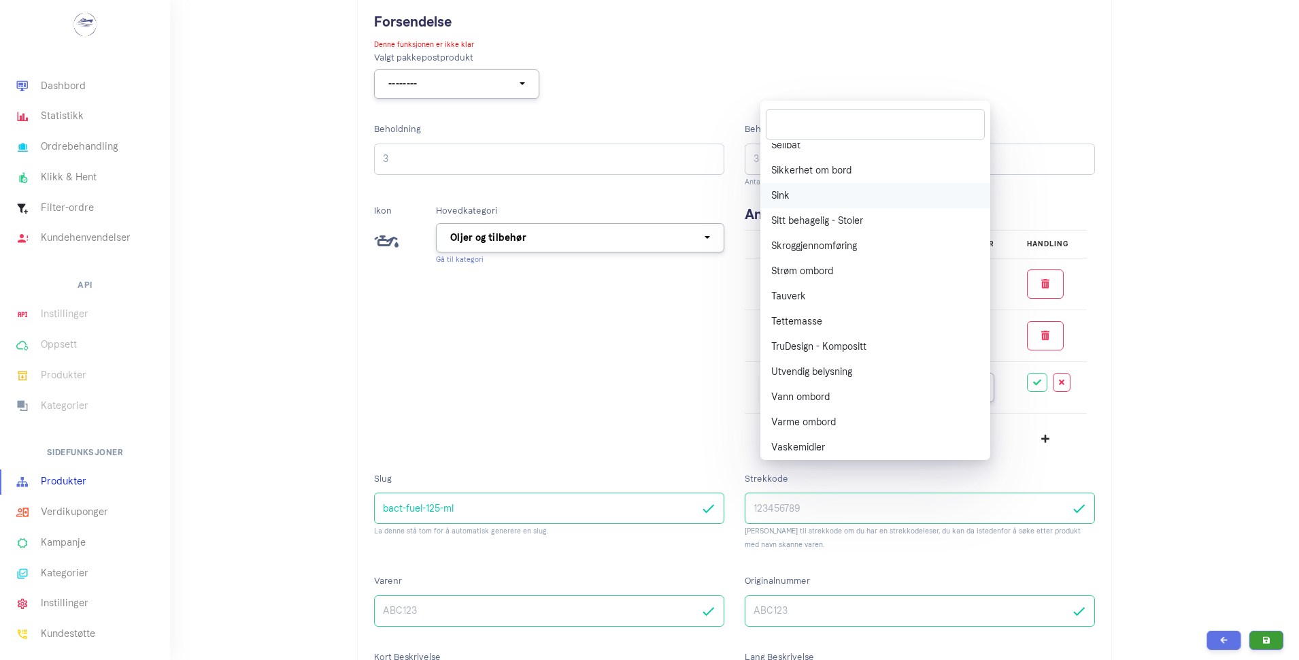
scroll to position [1224, 0]
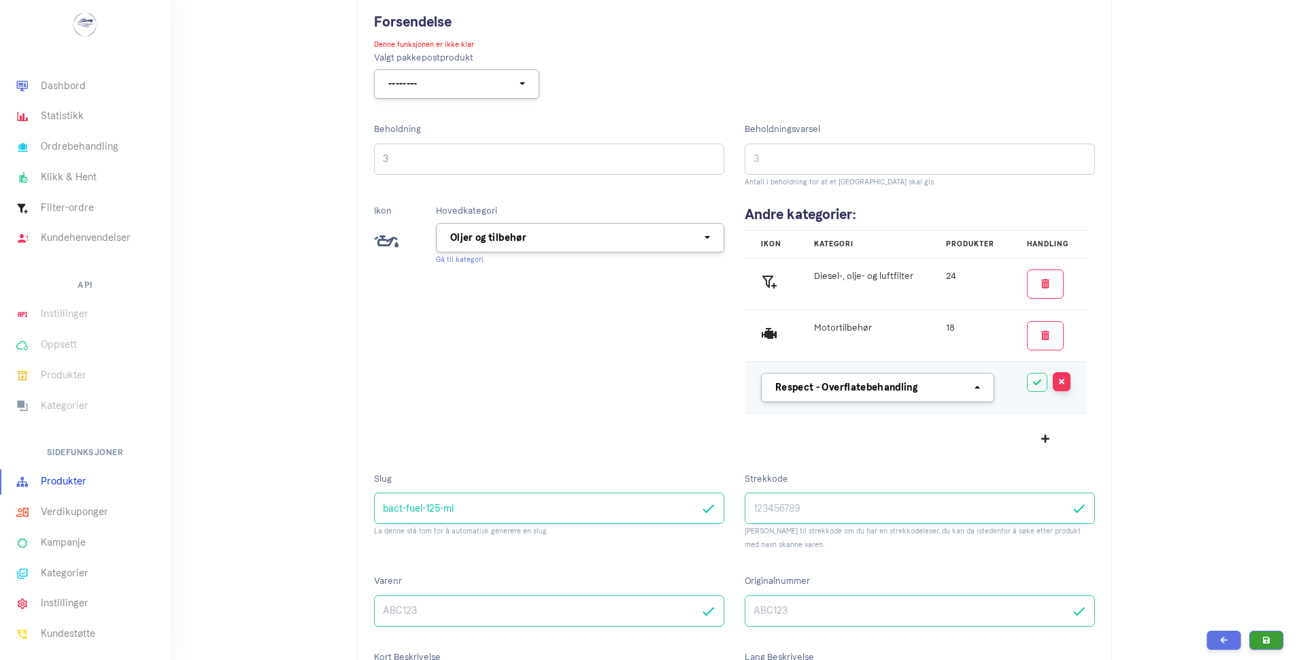
click at [1062, 380] on button "button" at bounding box center [1062, 381] width 18 height 19
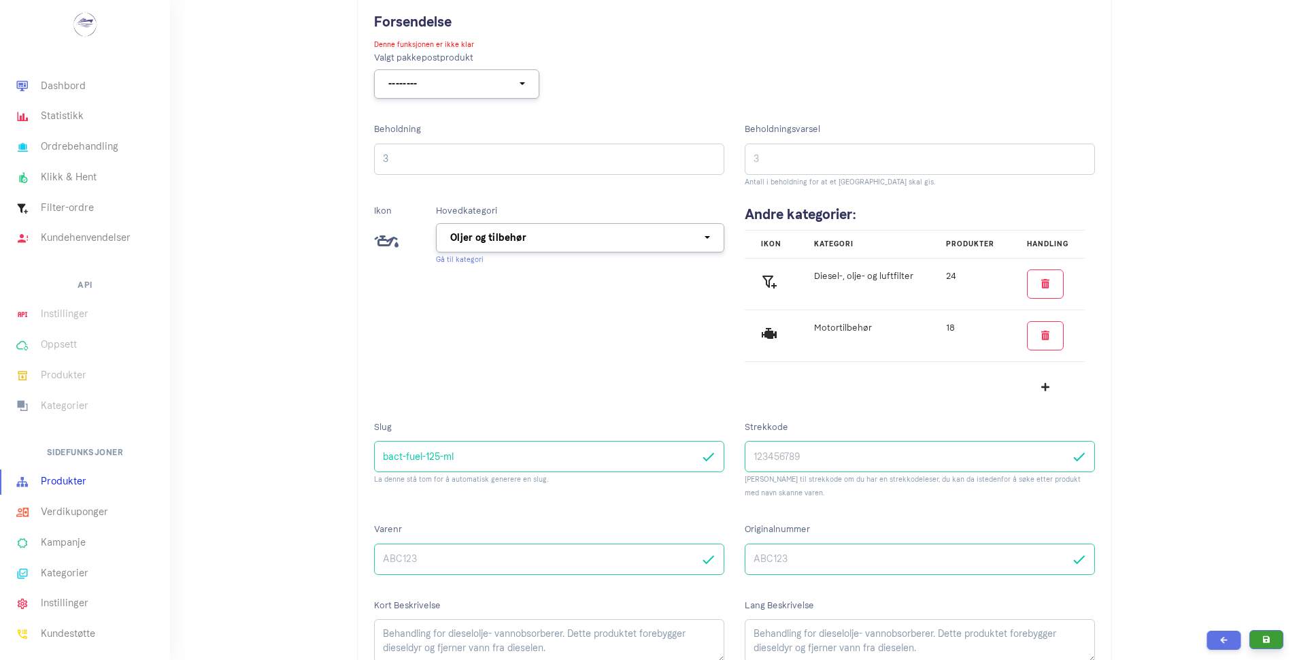
click at [1273, 638] on button "submit" at bounding box center [1266, 639] width 34 height 19
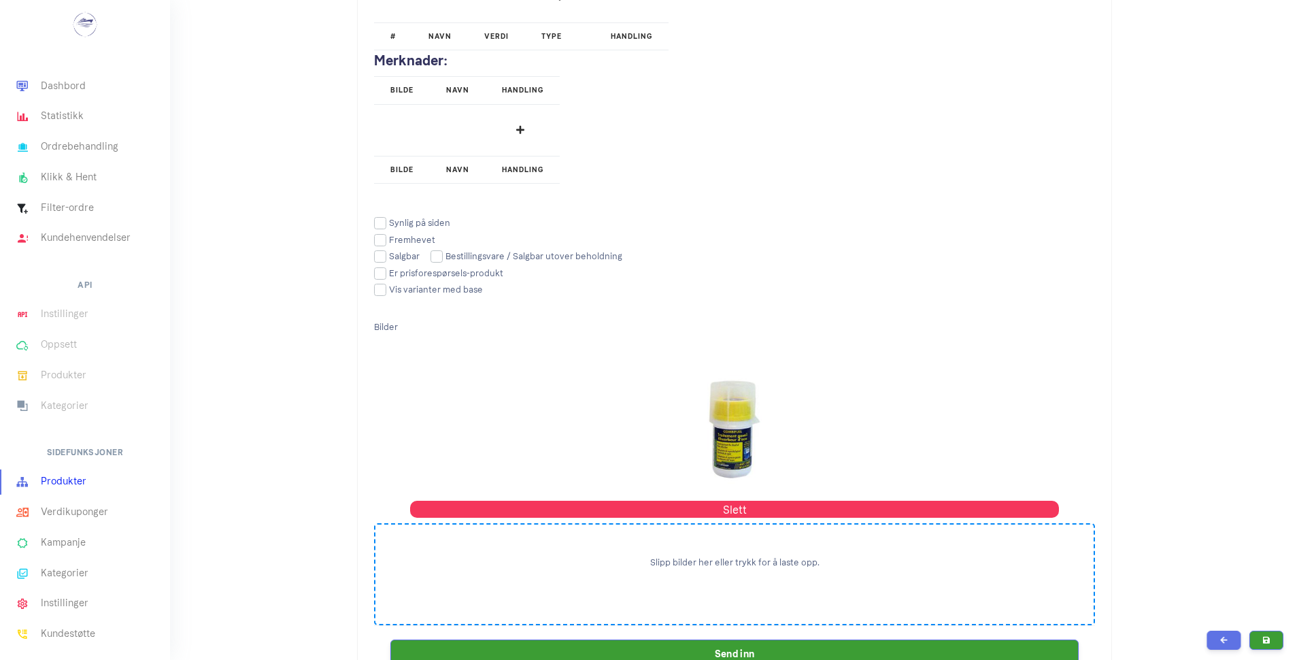
scroll to position [1953, 0]
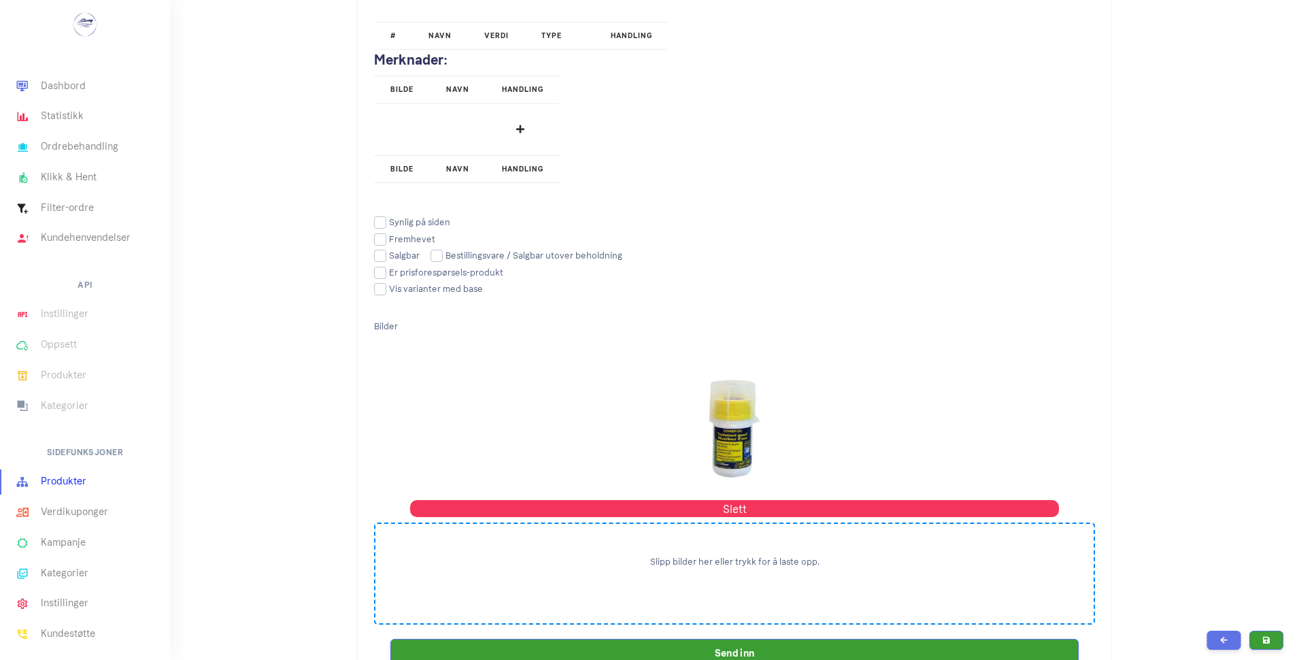
click at [377, 219] on input "checkbox" at bounding box center [412, 222] width 76 height 9
checkbox input "true"
click at [378, 254] on input "checkbox" at bounding box center [397, 255] width 46 height 9
checkbox input "true"
click at [1268, 633] on button "submit" at bounding box center [1266, 639] width 34 height 19
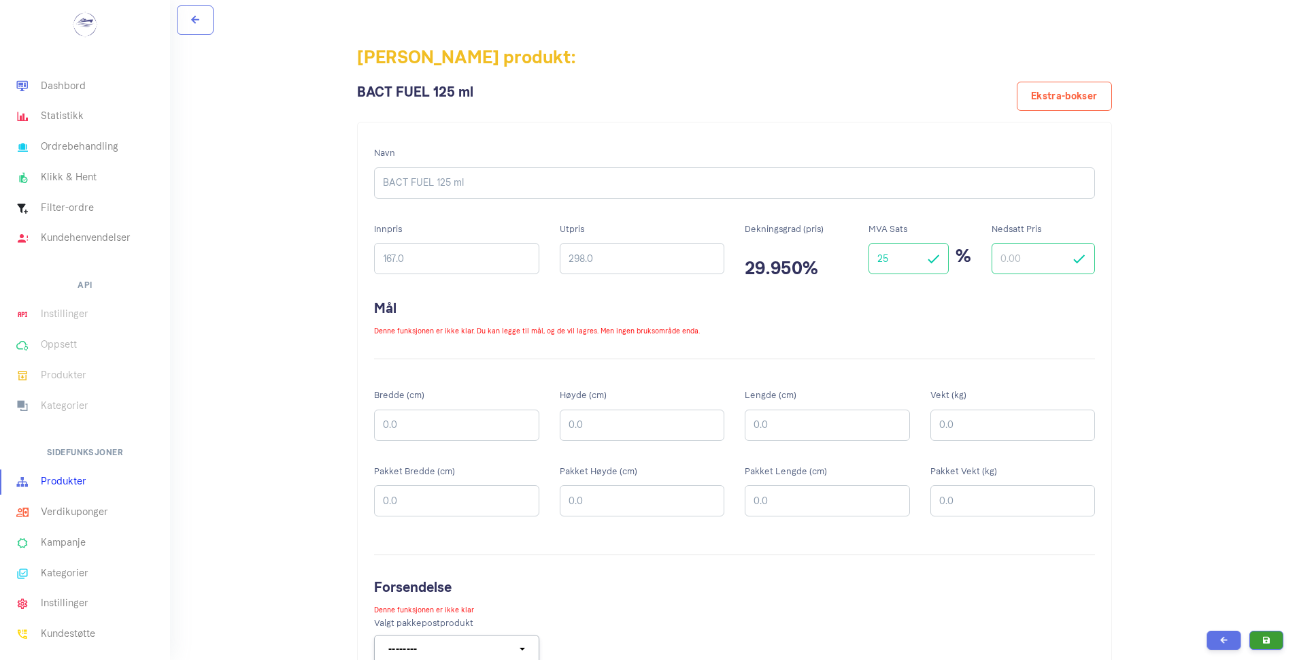
scroll to position [1953, 0]
